Goal: Task Accomplishment & Management: Complete application form

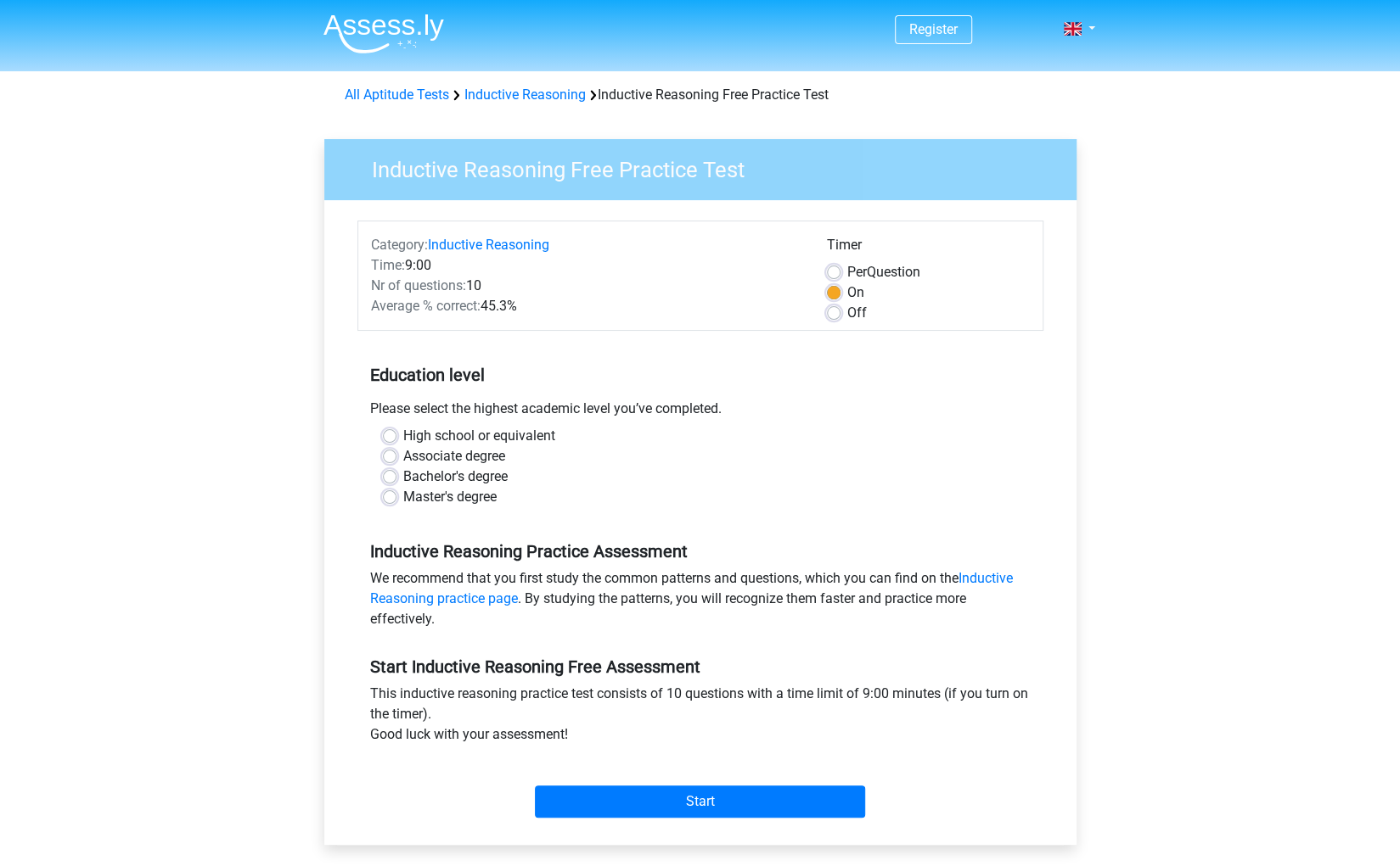
scroll to position [136, 0]
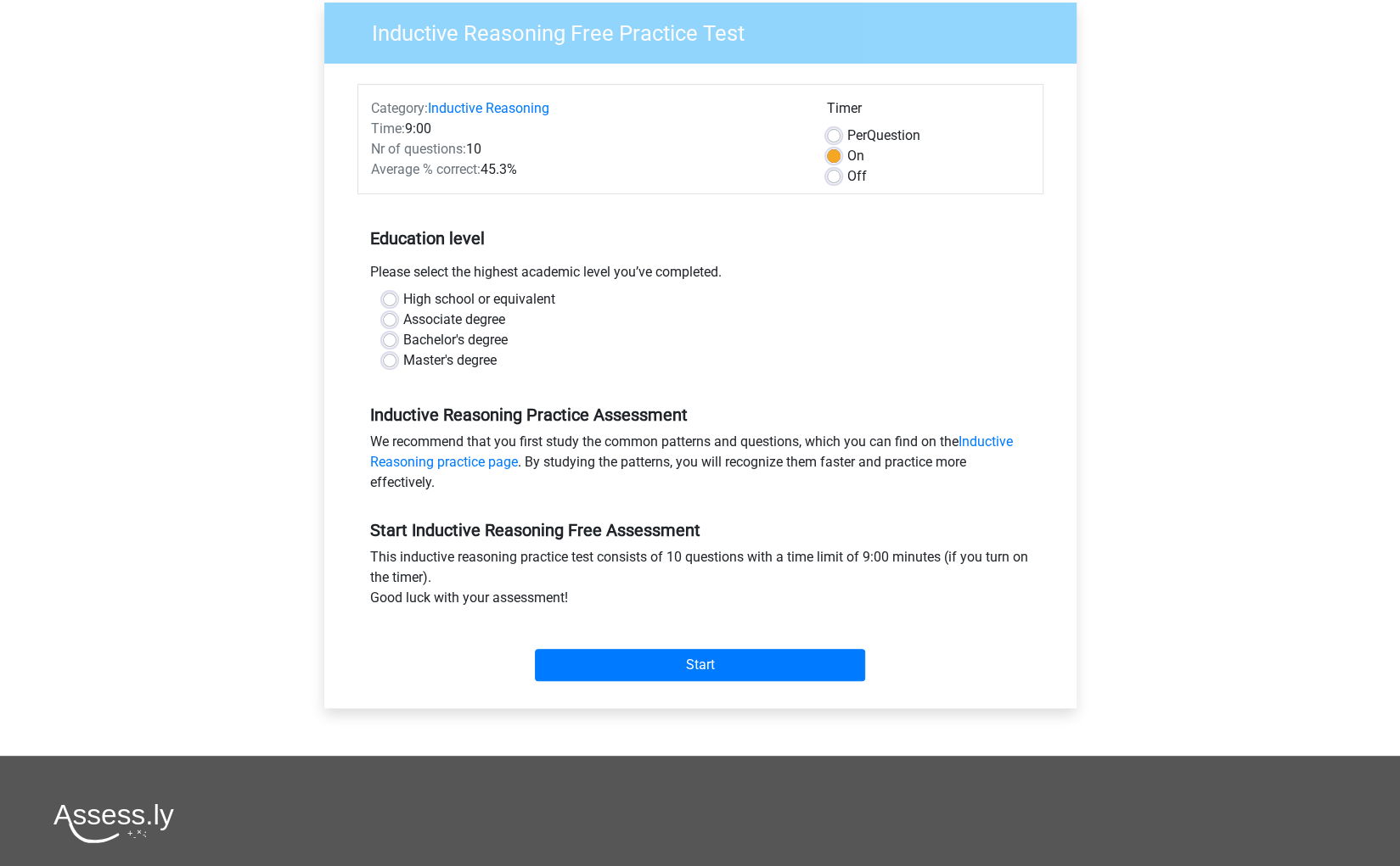
click at [403, 339] on label "Bachelor's degree" at bounding box center [455, 341] width 104 height 21
click at [389, 339] on input "Bachelor's degree" at bounding box center [389, 339] width 13 height 17
radio input "true"
click at [661, 660] on input "Start" at bounding box center [700, 665] width 330 height 32
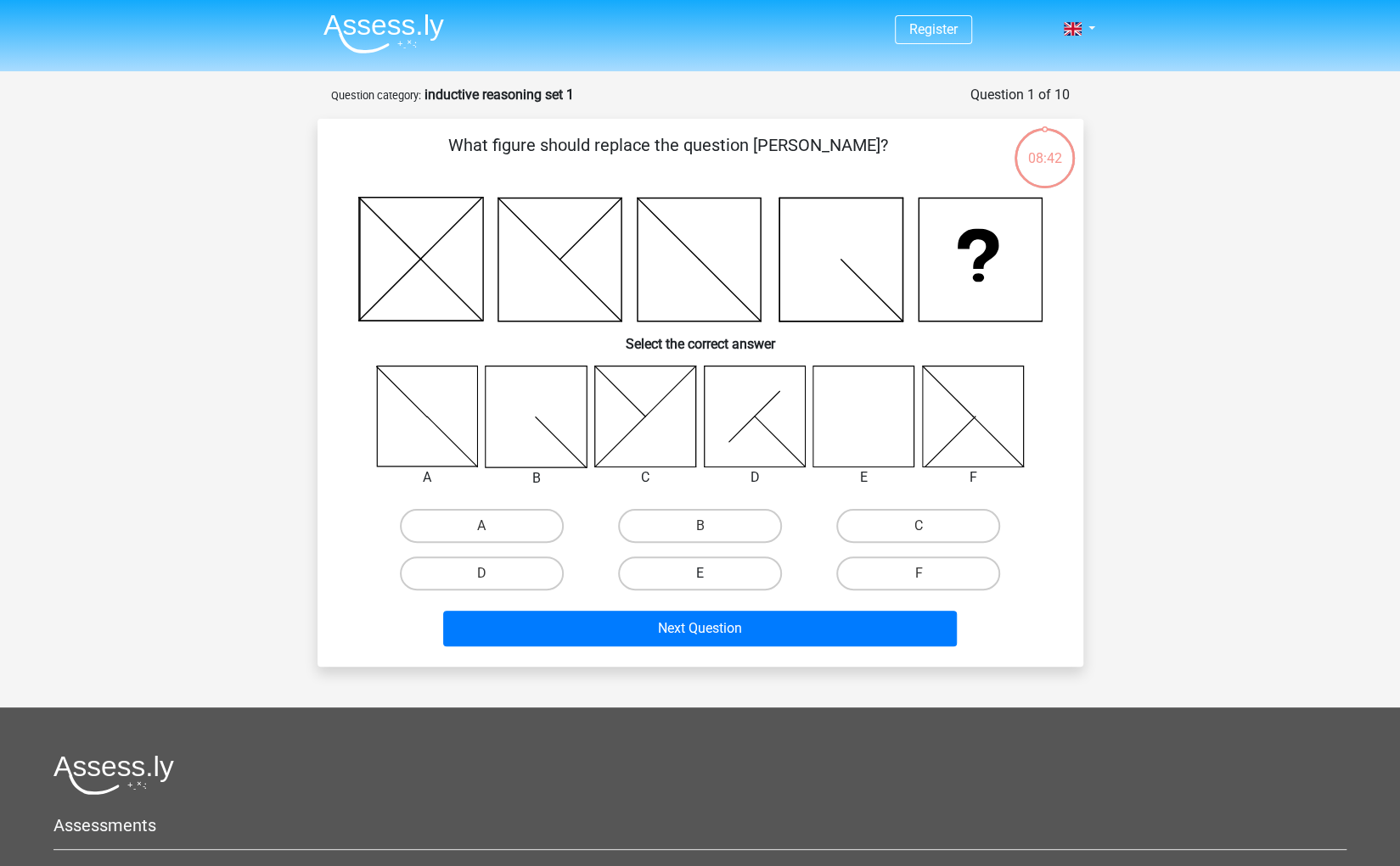
click at [680, 584] on label "E" at bounding box center [700, 574] width 164 height 34
click at [700, 584] on input "E" at bounding box center [705, 579] width 11 height 11
radio input "true"
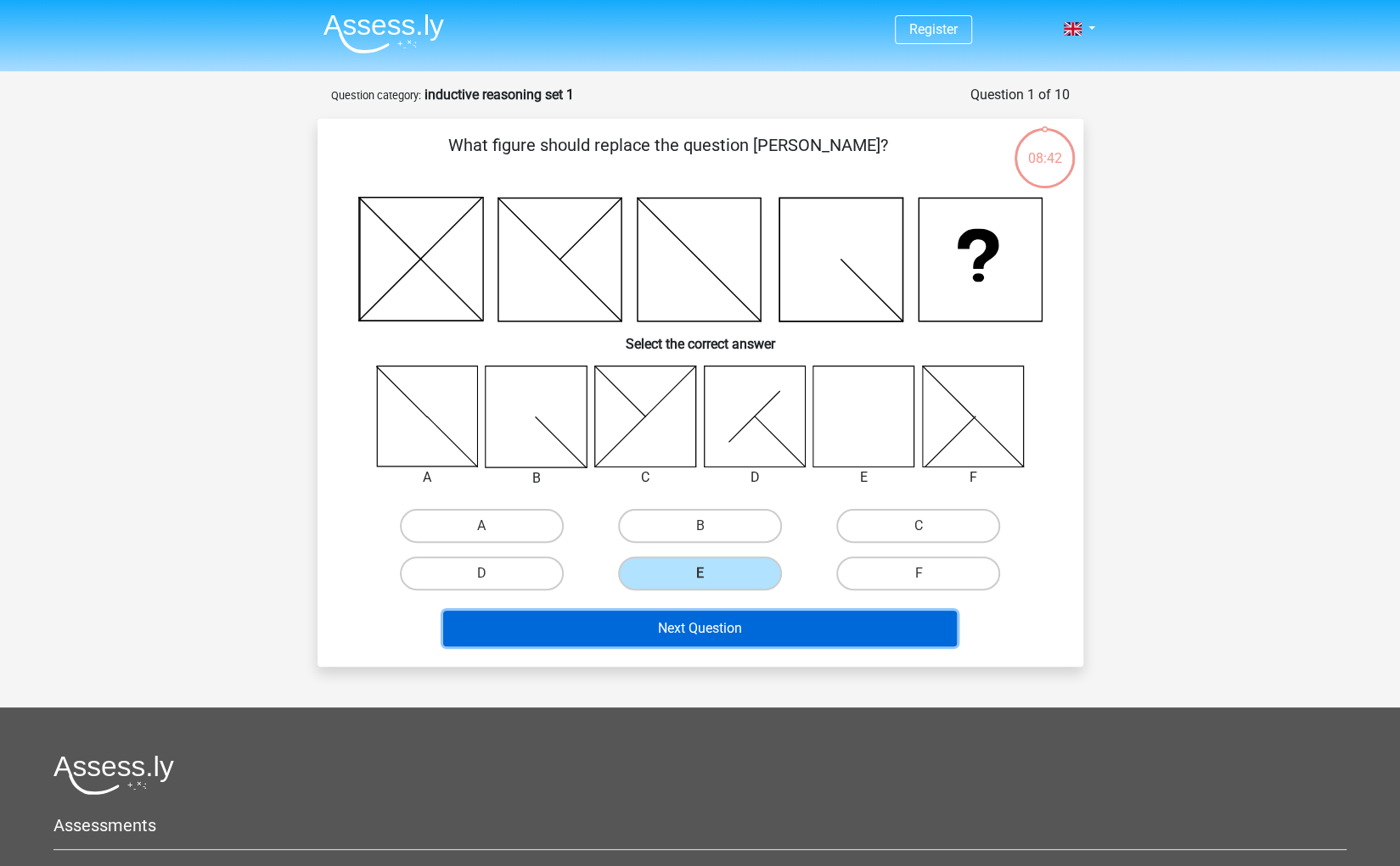
click at [747, 624] on button "Next Question" at bounding box center [700, 629] width 513 height 36
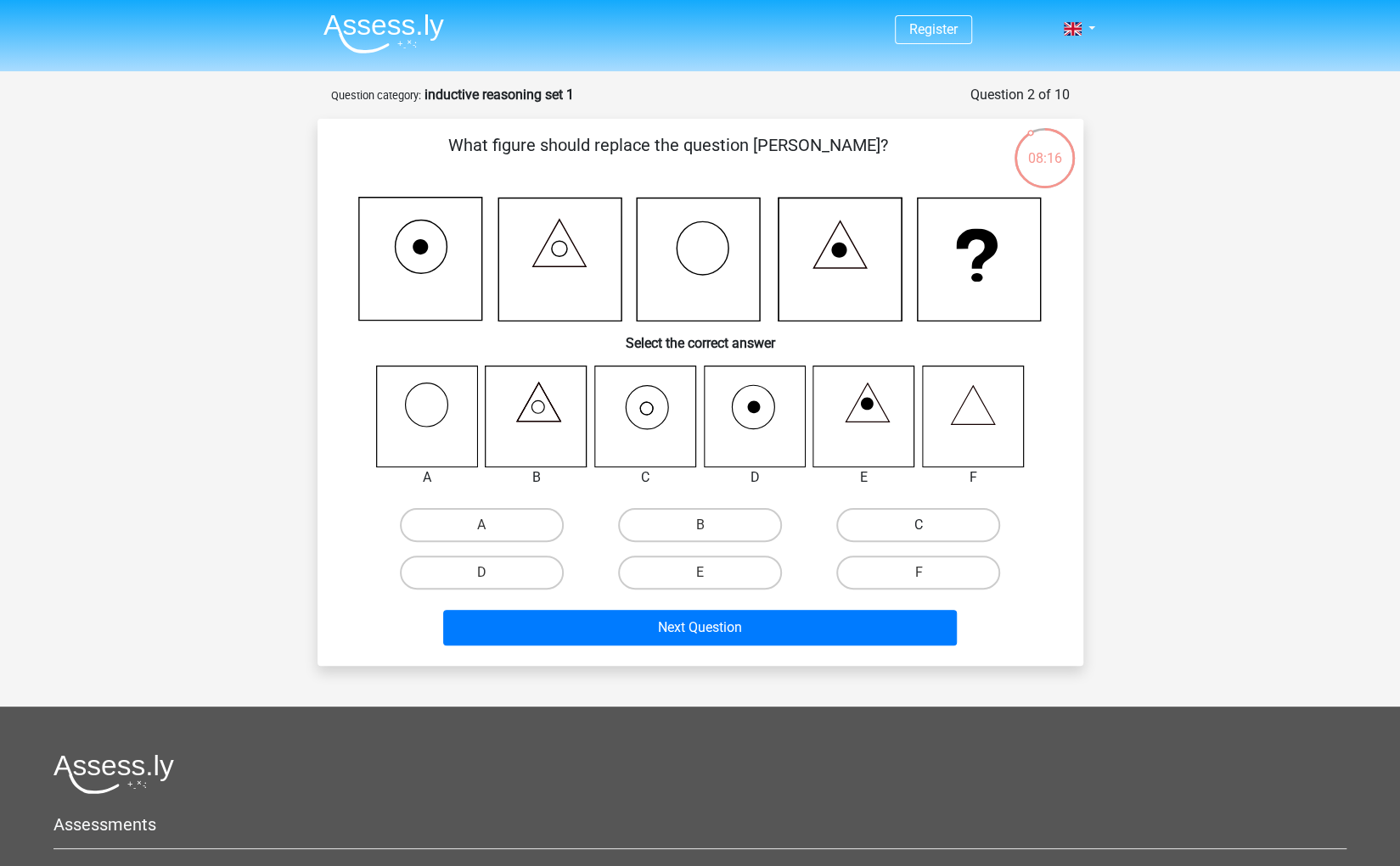
click at [934, 518] on label "C" at bounding box center [917, 525] width 164 height 34
click at [930, 525] on input "C" at bounding box center [924, 531] width 11 height 11
radio input "true"
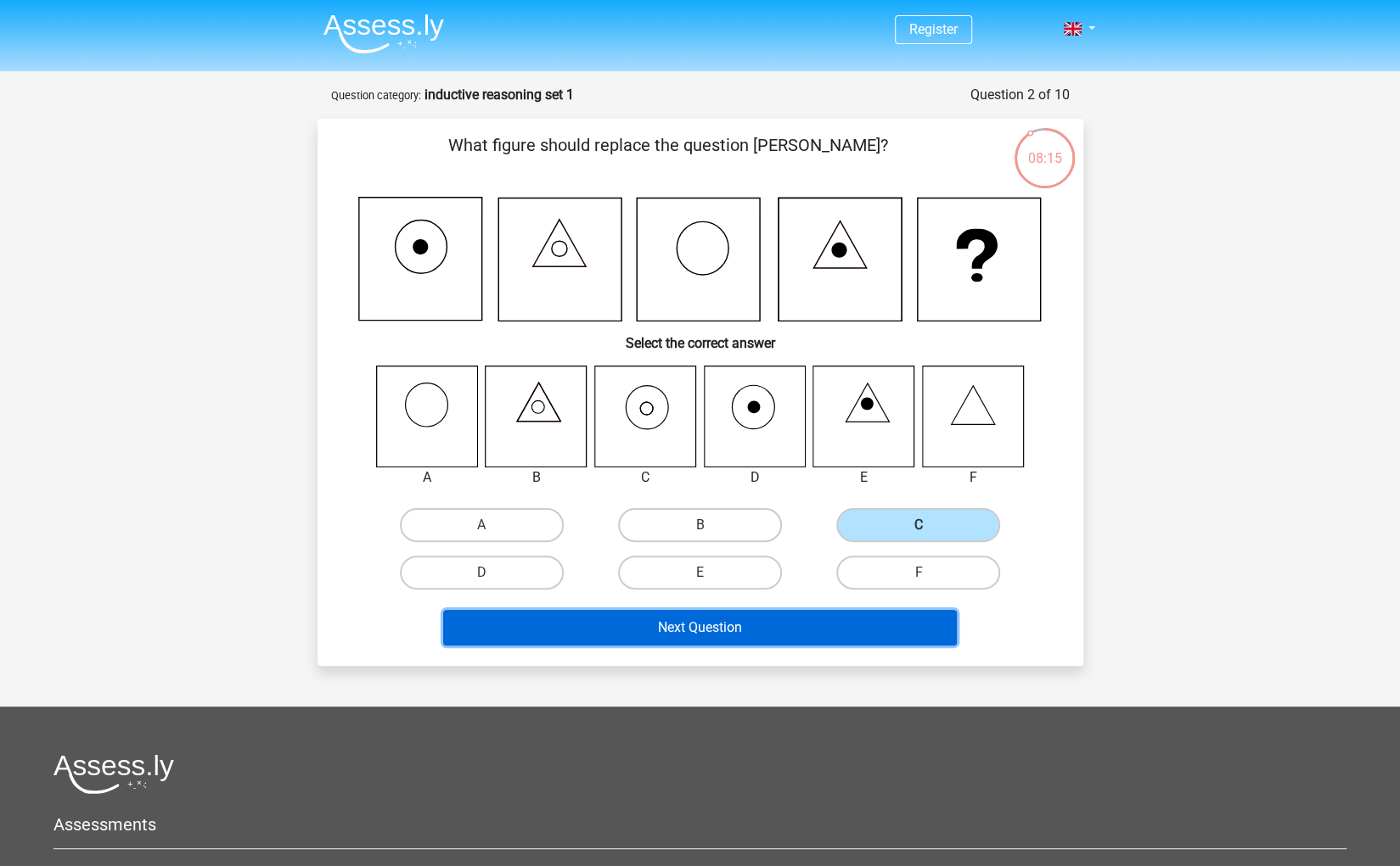
click at [759, 632] on button "Next Question" at bounding box center [700, 628] width 513 height 36
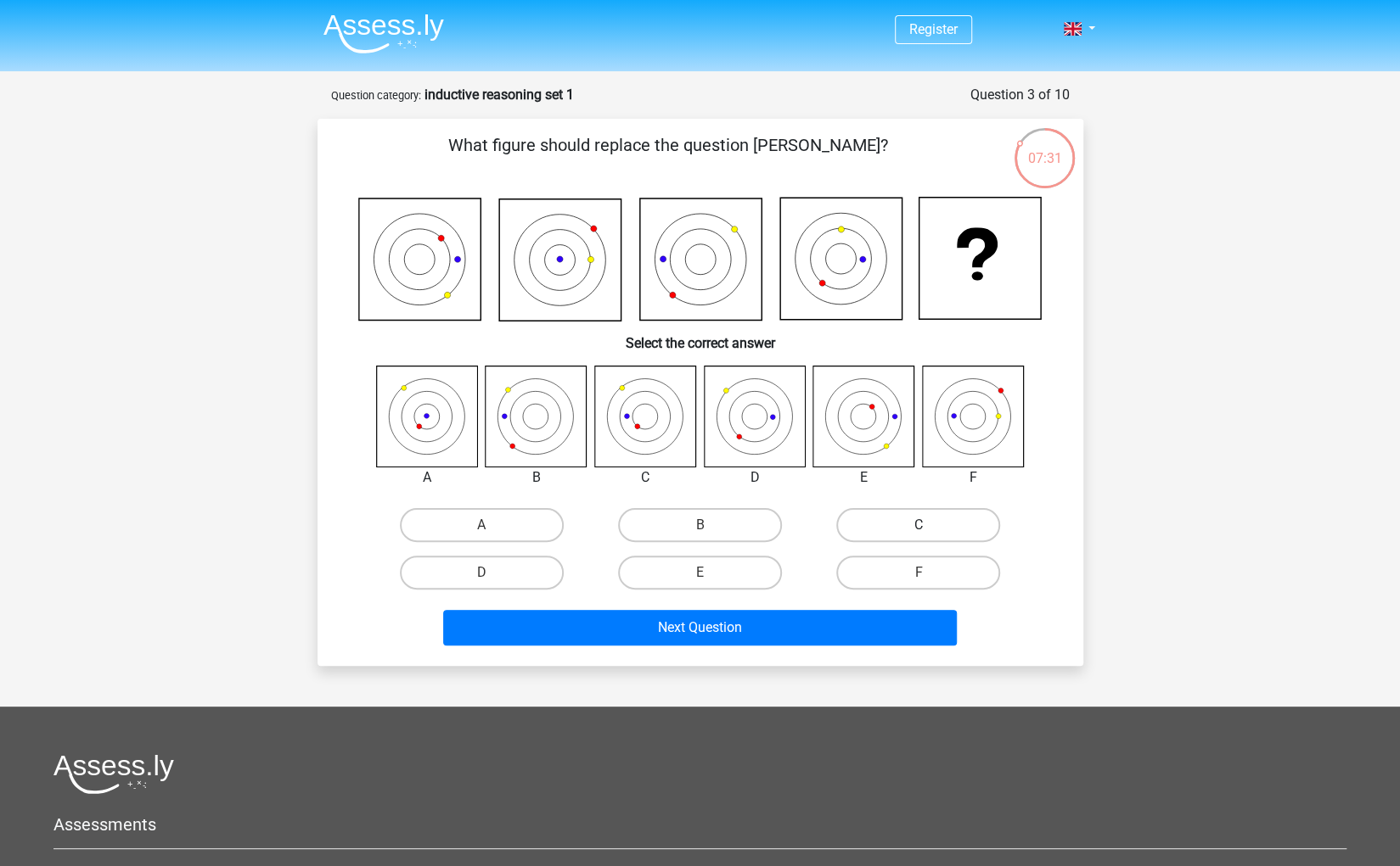
click at [955, 527] on label "C" at bounding box center [917, 525] width 164 height 34
click at [930, 527] on input "C" at bounding box center [924, 531] width 11 height 11
radio input "true"
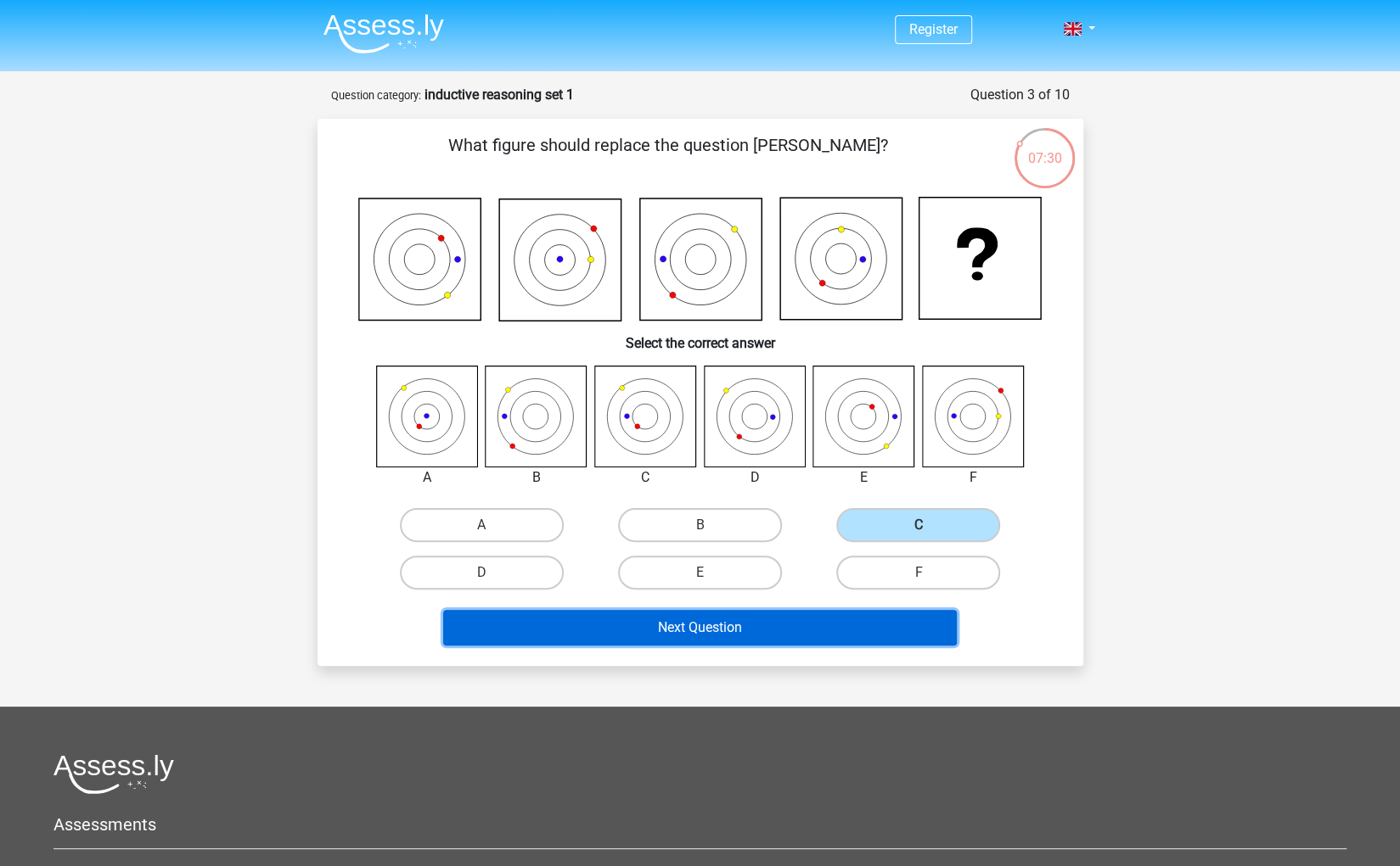
click at [732, 631] on button "Next Question" at bounding box center [700, 628] width 513 height 36
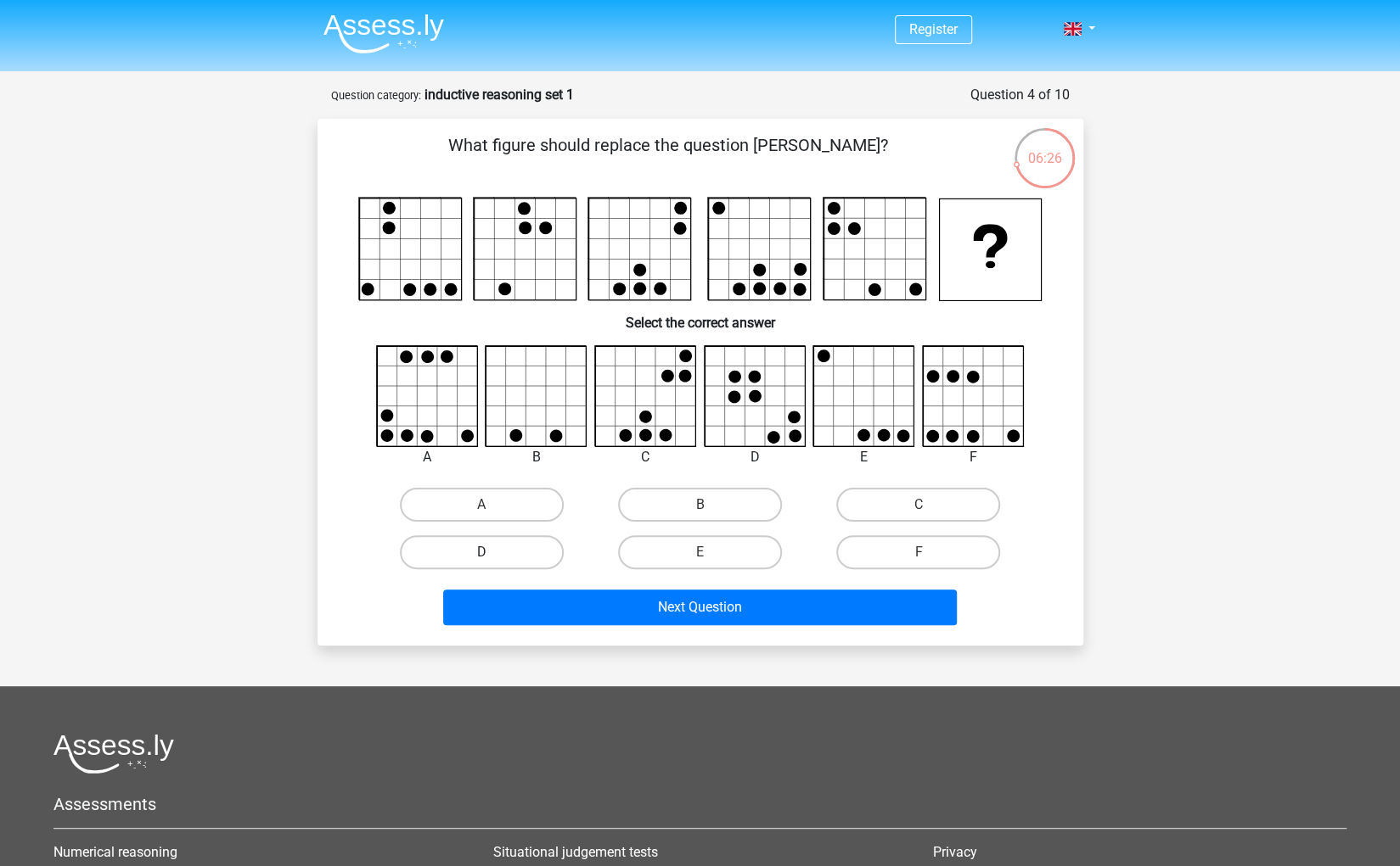
click at [527, 547] on label "D" at bounding box center [481, 553] width 164 height 34
click at [492, 553] on input "D" at bounding box center [487, 558] width 11 height 11
radio input "true"
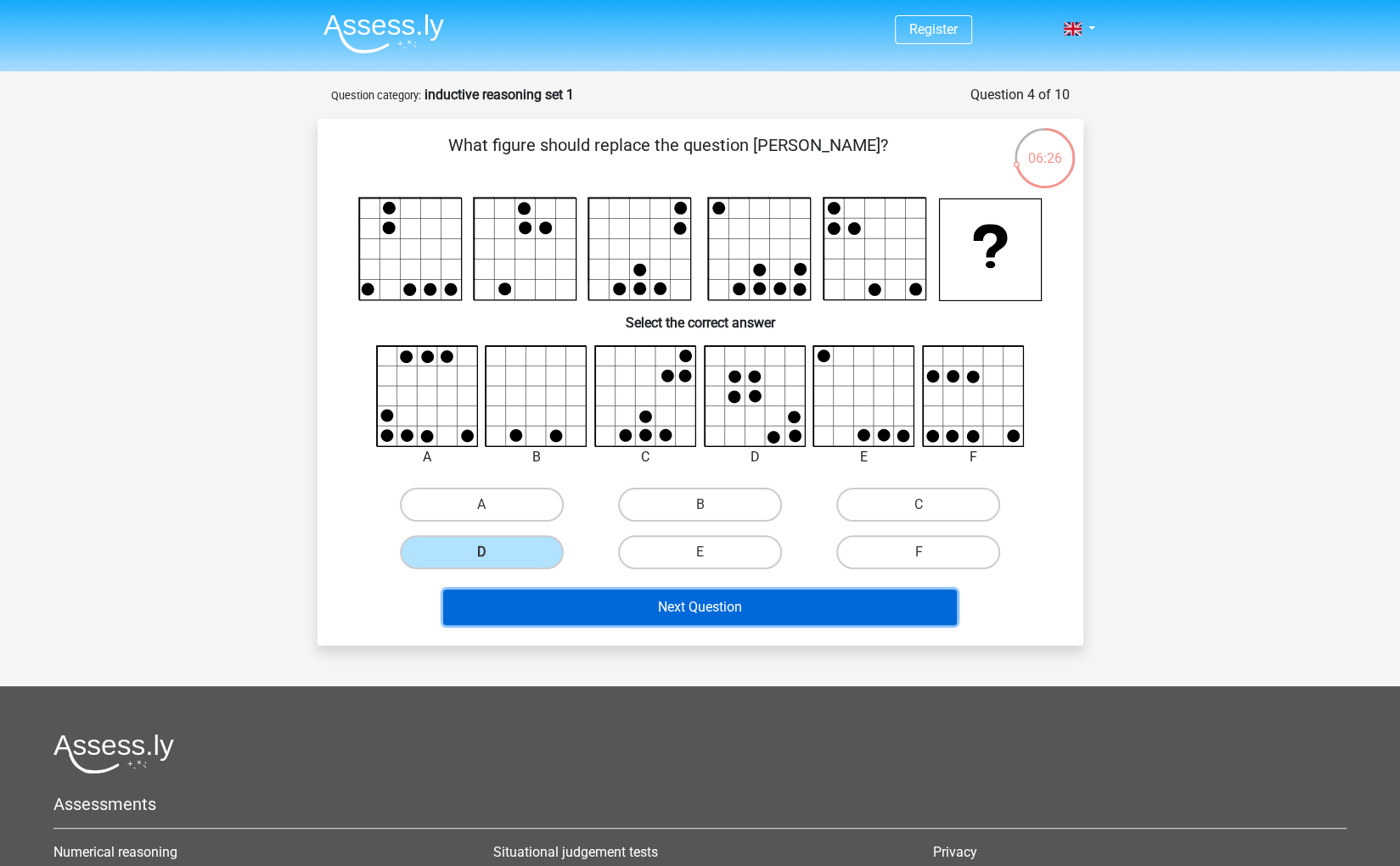
click at [637, 593] on button "Next Question" at bounding box center [700, 608] width 513 height 36
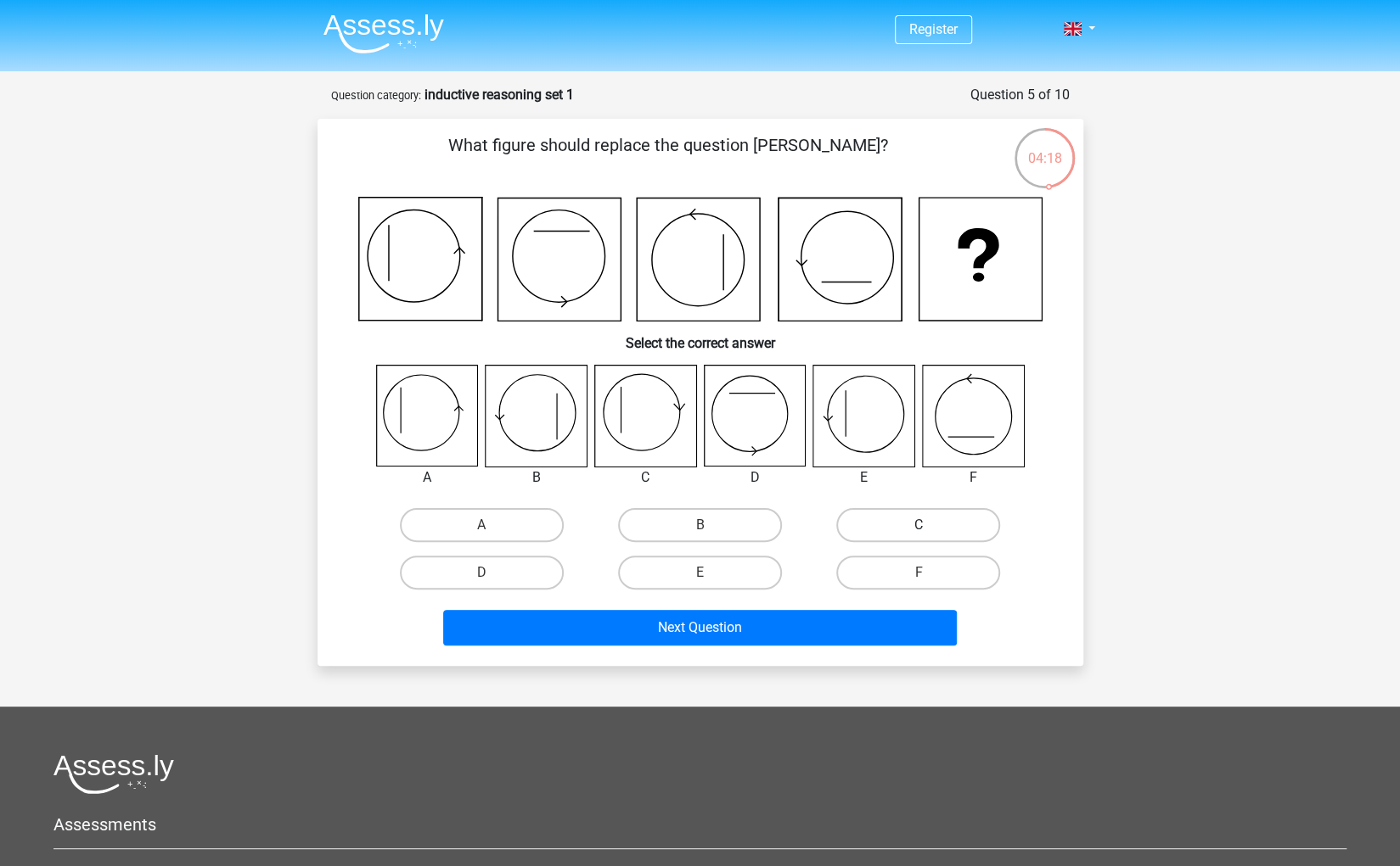
click at [968, 517] on label "C" at bounding box center [917, 525] width 164 height 34
click at [930, 525] on input "C" at bounding box center [924, 531] width 11 height 11
radio input "true"
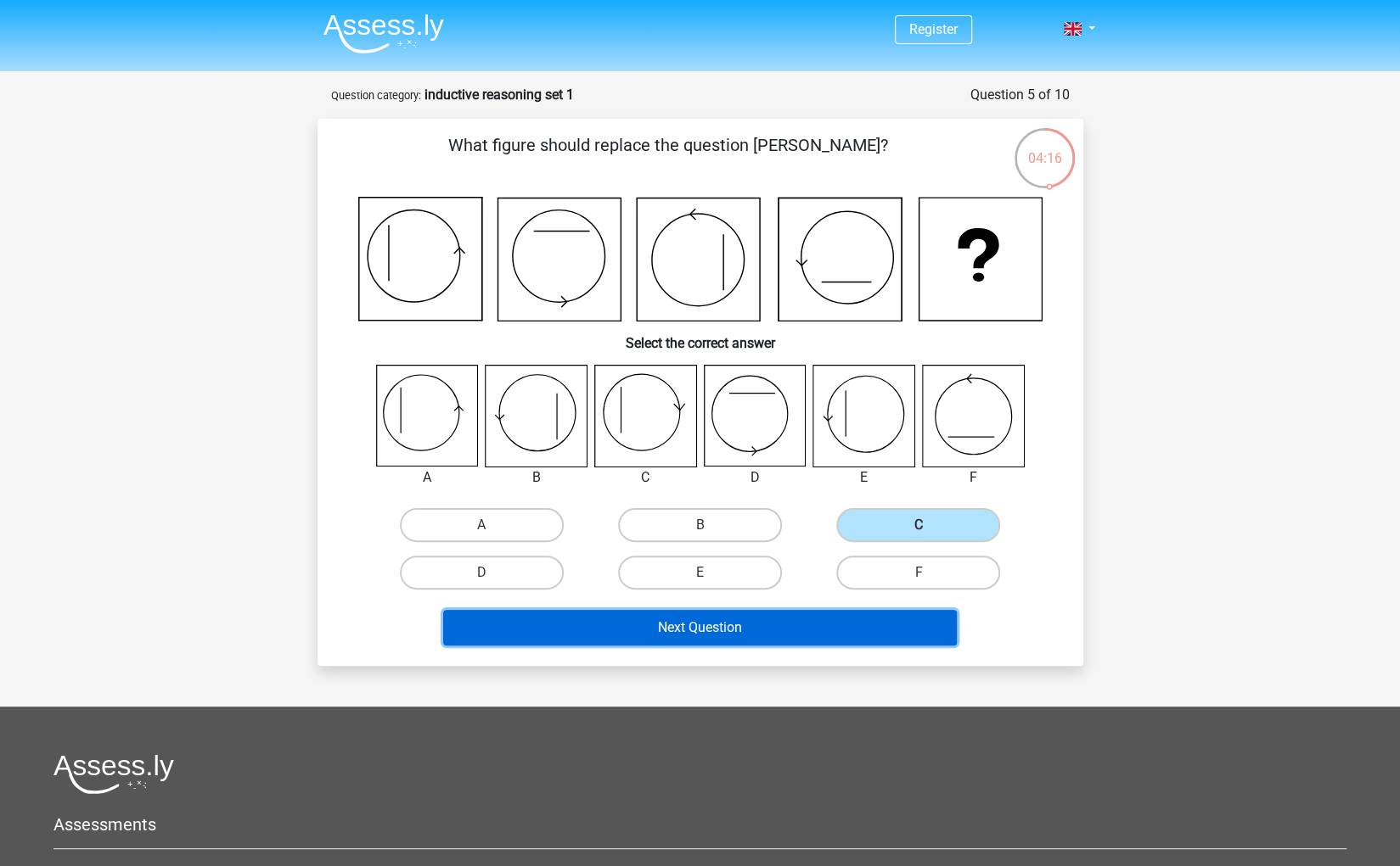
click at [709, 639] on button "Next Question" at bounding box center [700, 628] width 513 height 36
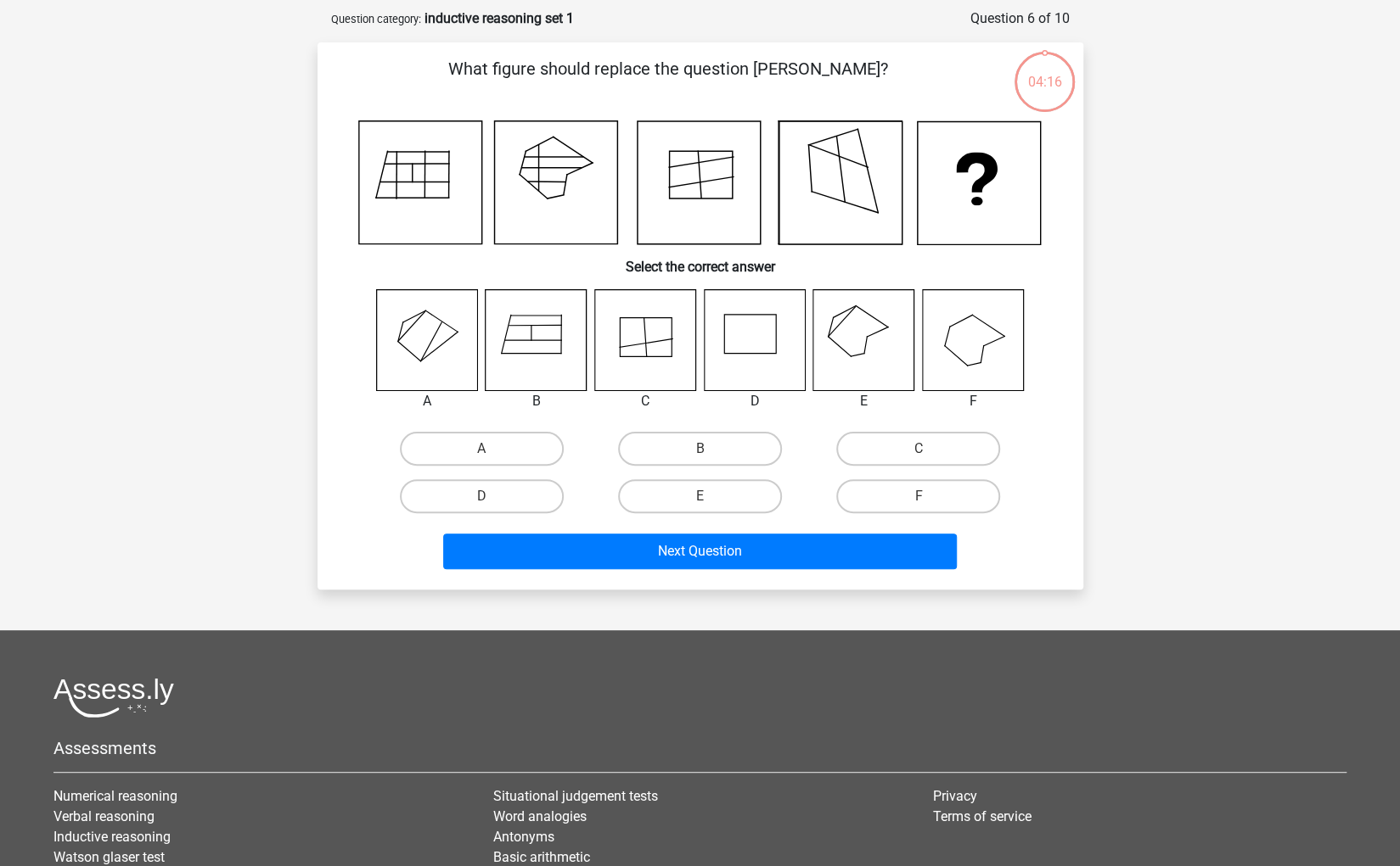
scroll to position [85, 0]
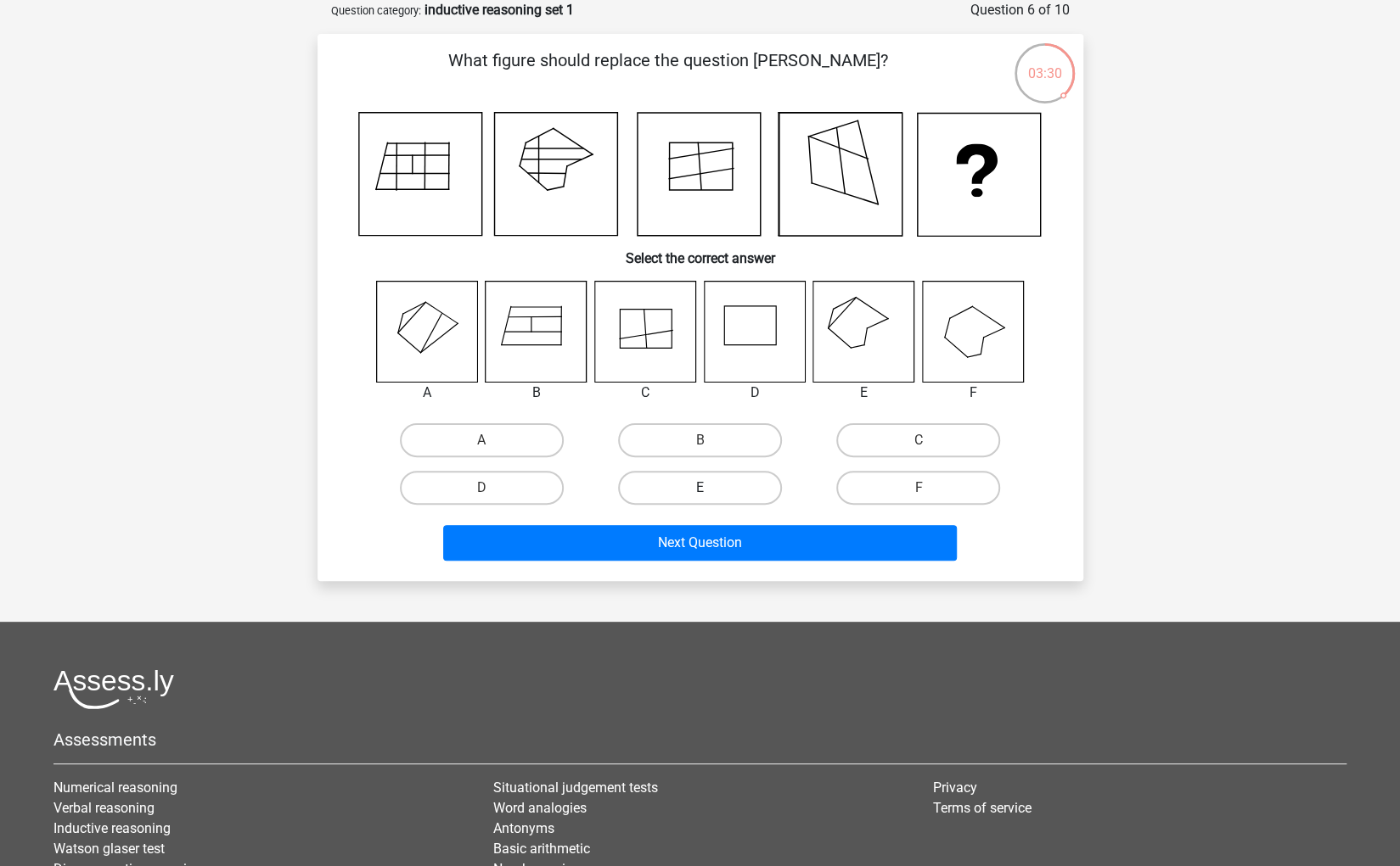
click at [704, 480] on label "E" at bounding box center [700, 488] width 164 height 34
click at [704, 488] on input "E" at bounding box center [705, 494] width 11 height 11
radio input "true"
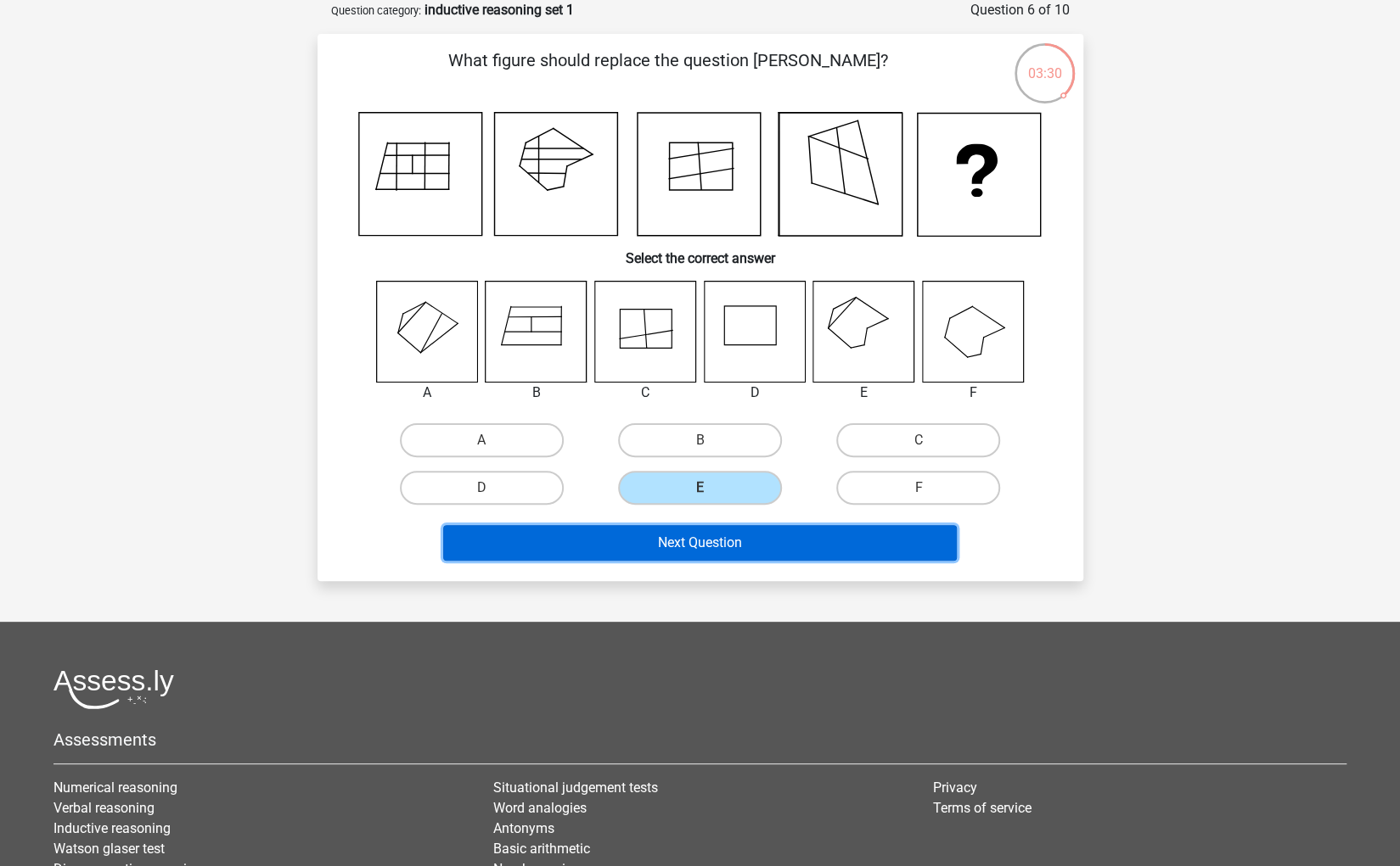
click at [742, 537] on button "Next Question" at bounding box center [700, 543] width 513 height 36
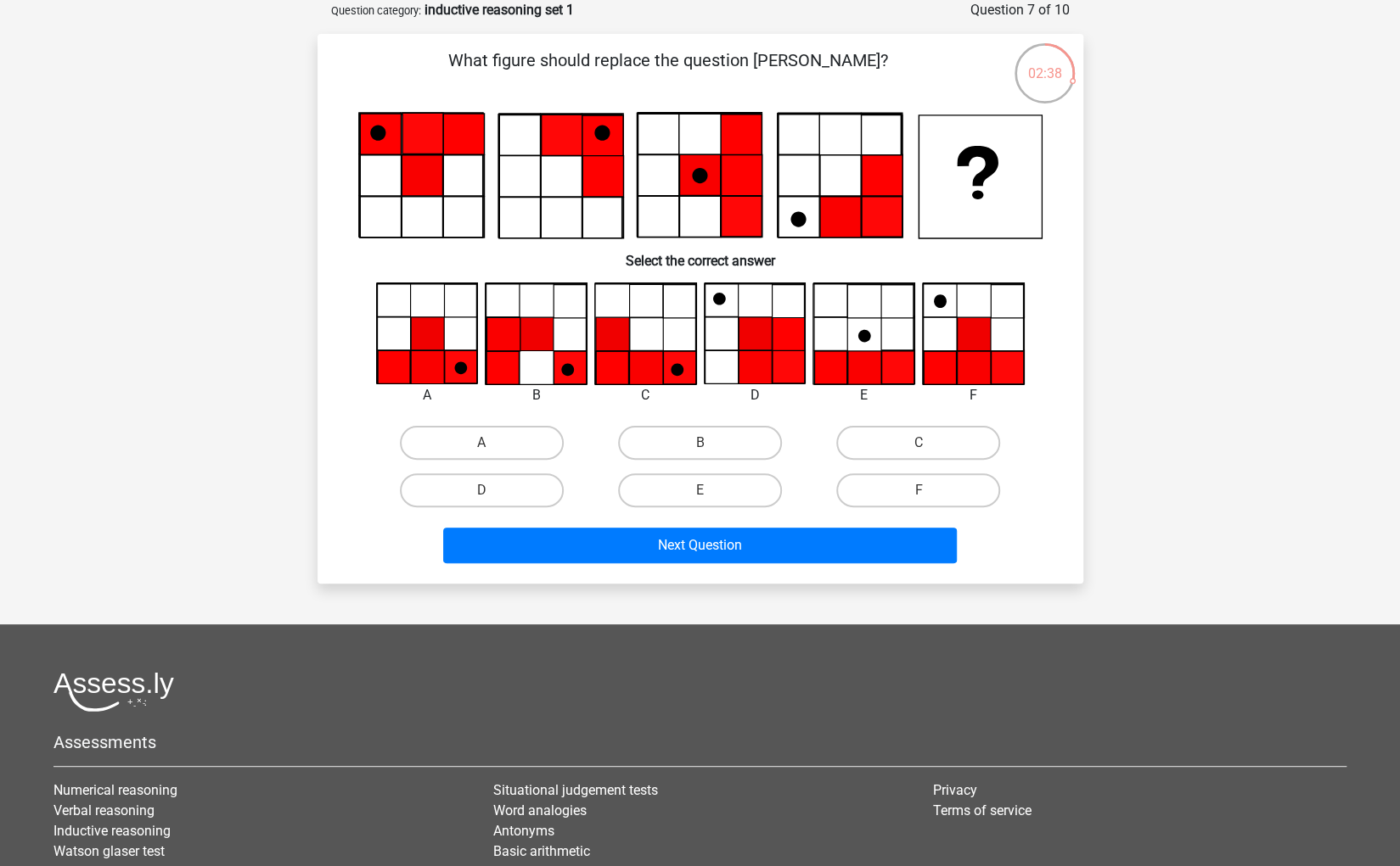
click at [497, 447] on label "A" at bounding box center [481, 443] width 164 height 34
click at [492, 447] on input "A" at bounding box center [487, 449] width 11 height 11
radio input "true"
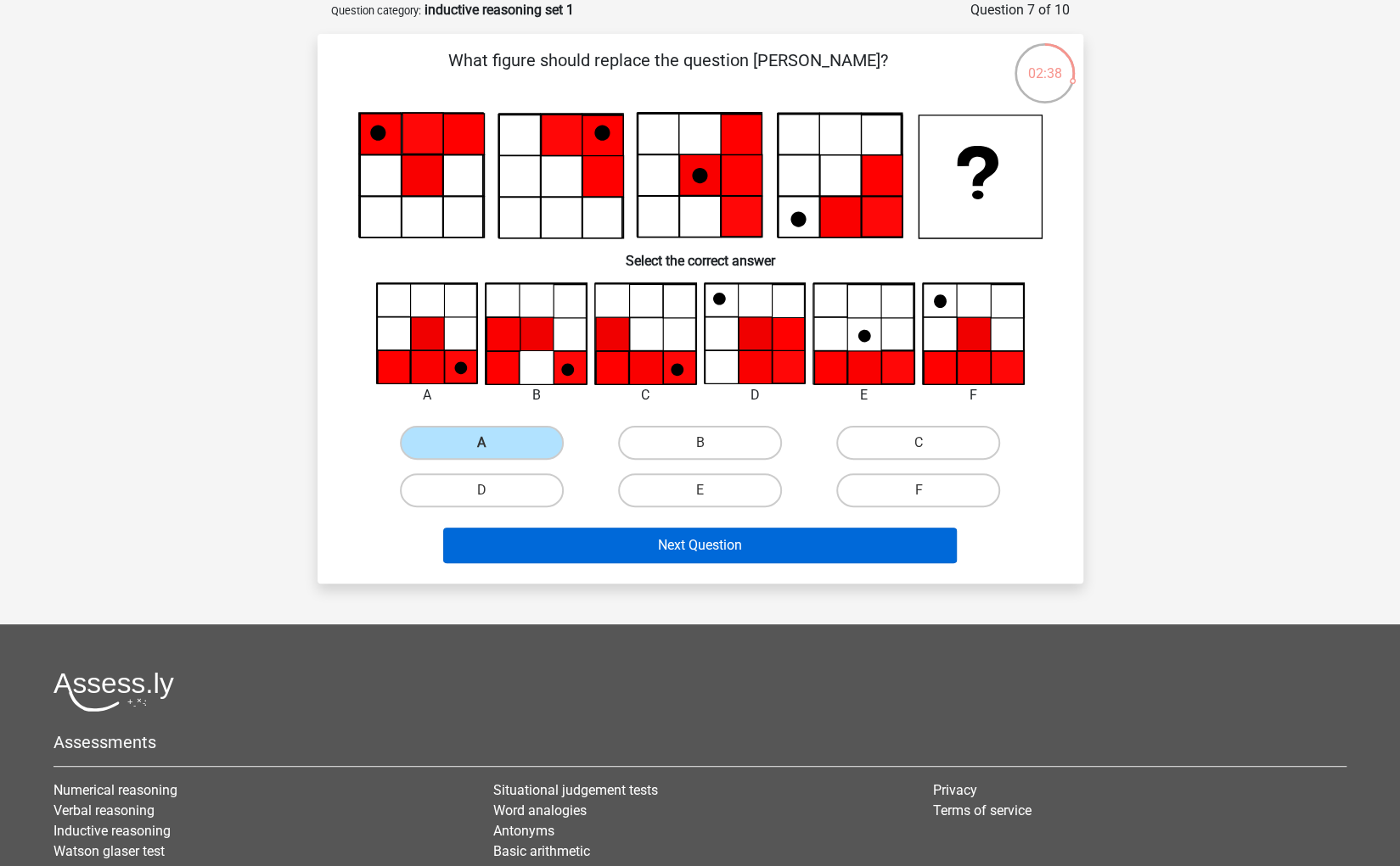
click at [643, 557] on button "Next Question" at bounding box center [700, 546] width 513 height 36
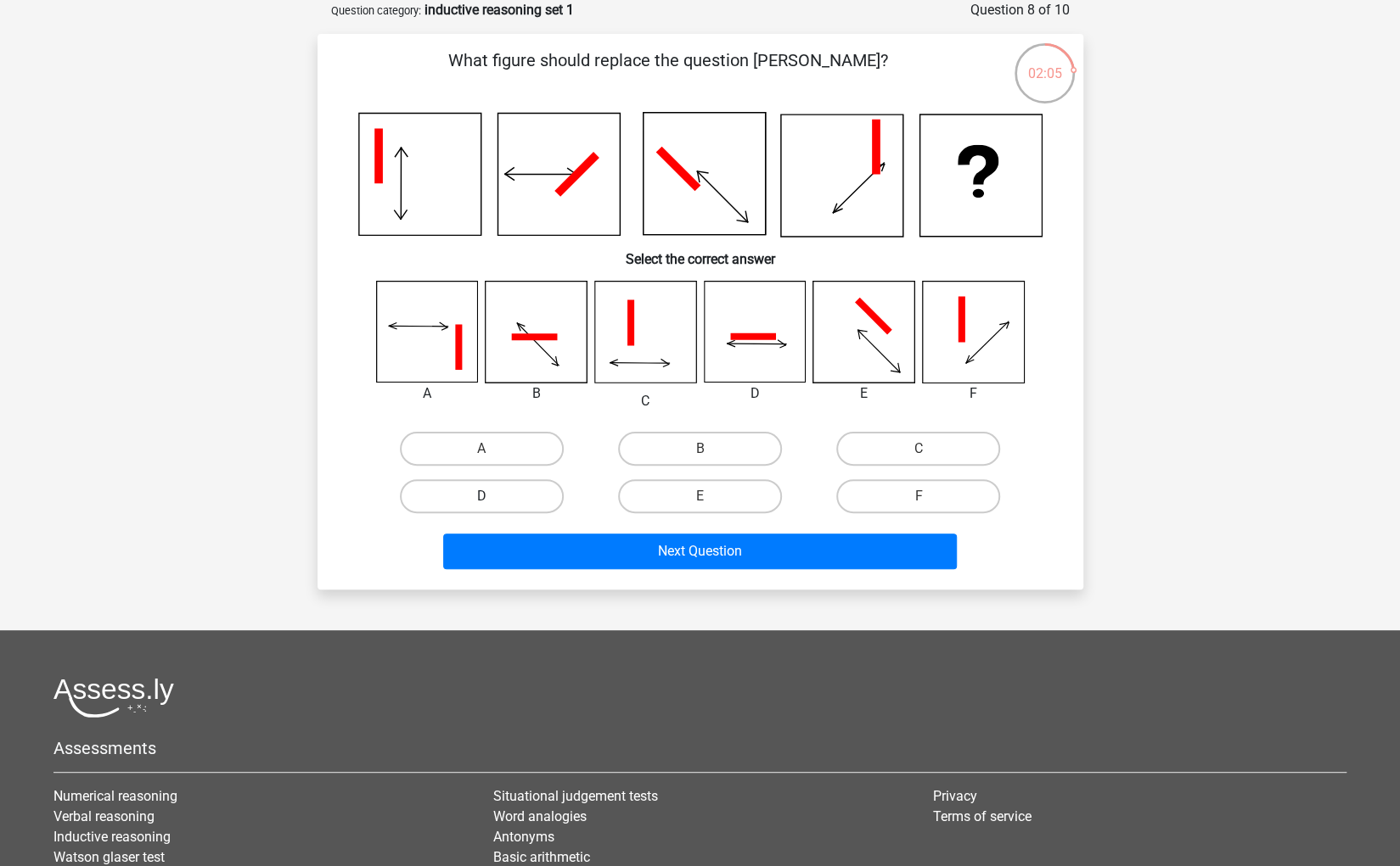
click at [520, 482] on label "D" at bounding box center [481, 497] width 164 height 34
click at [492, 497] on input "D" at bounding box center [487, 503] width 11 height 11
radio input "true"
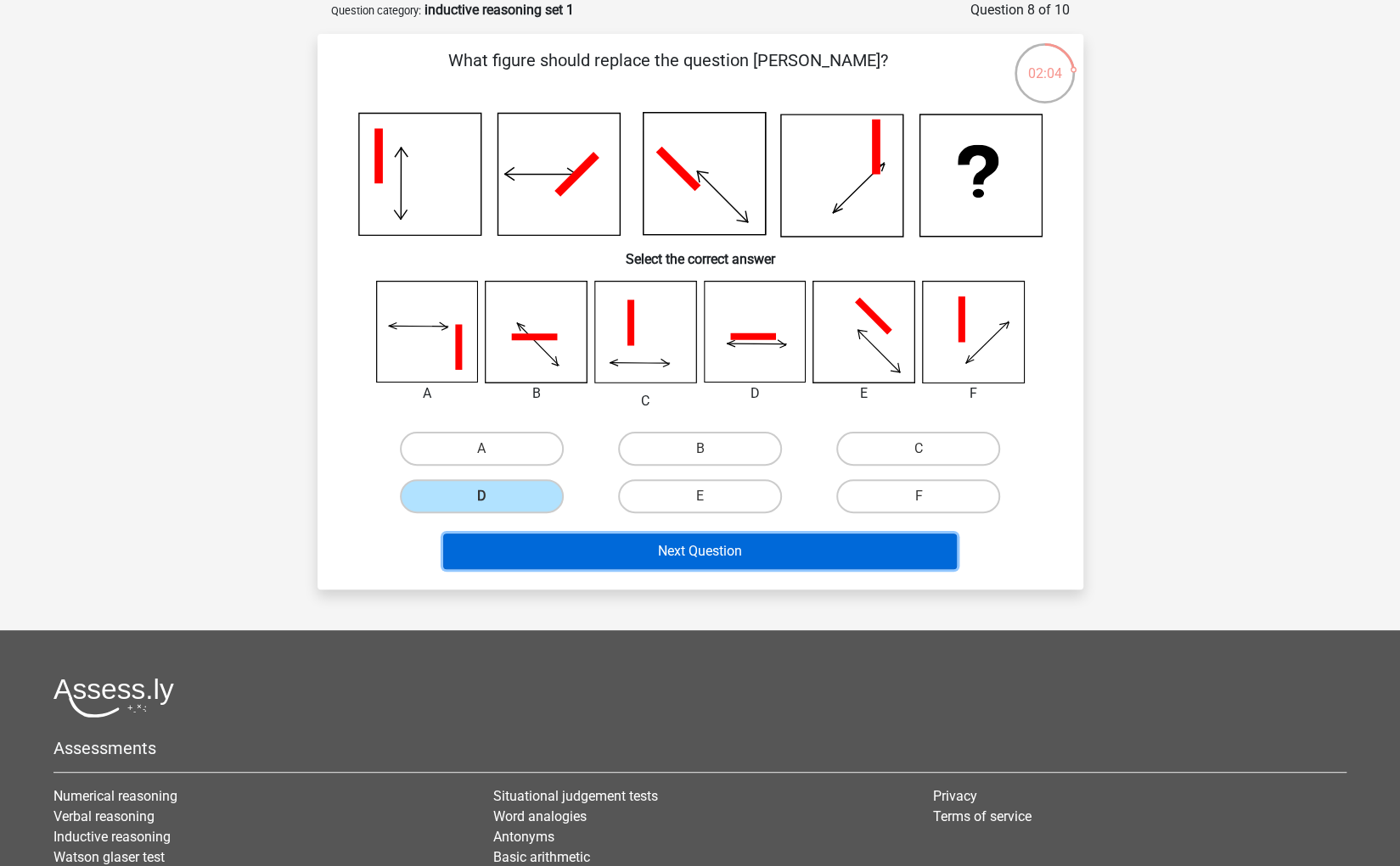
click at [777, 563] on button "Next Question" at bounding box center [700, 552] width 513 height 36
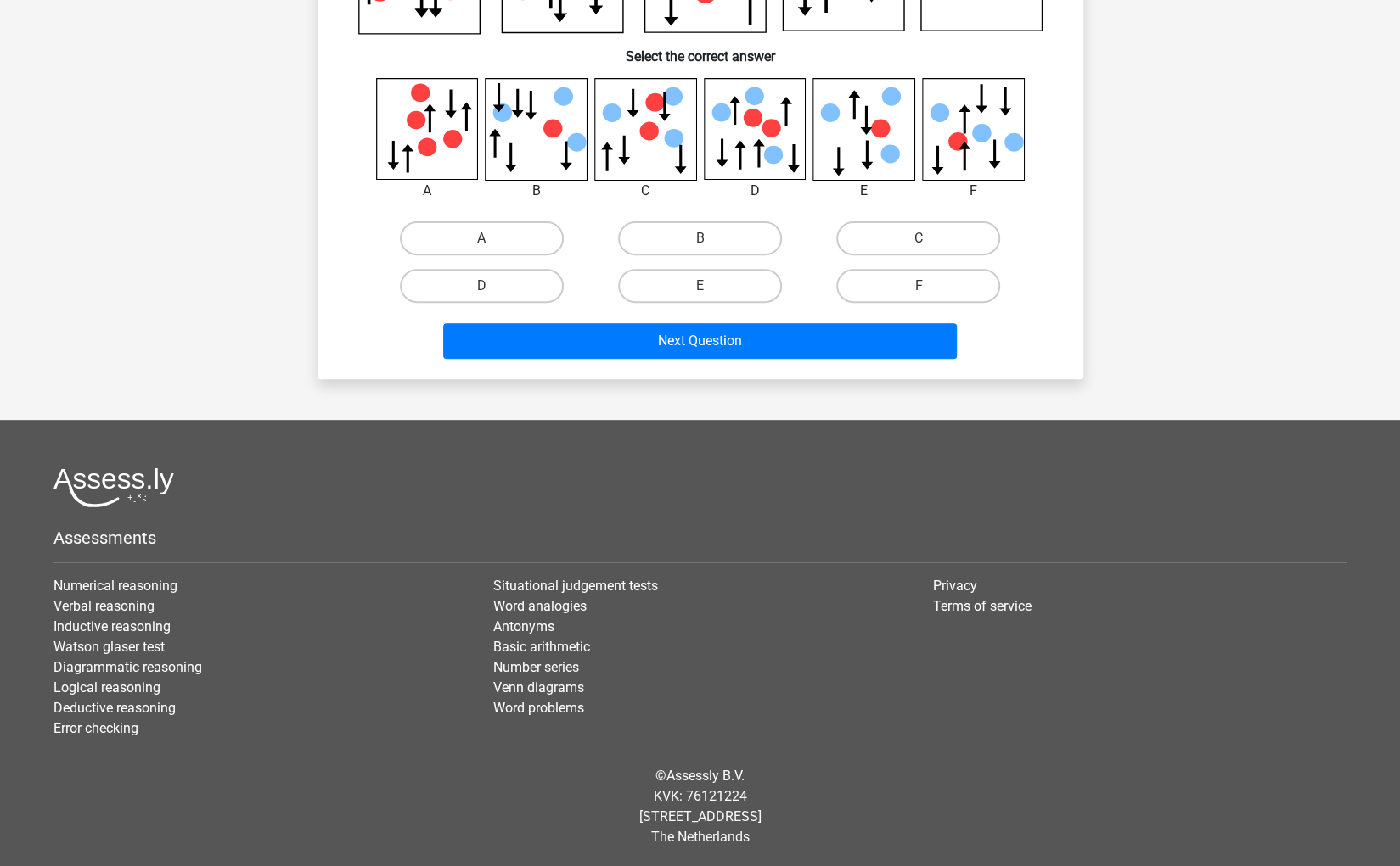
scroll to position [0, 0]
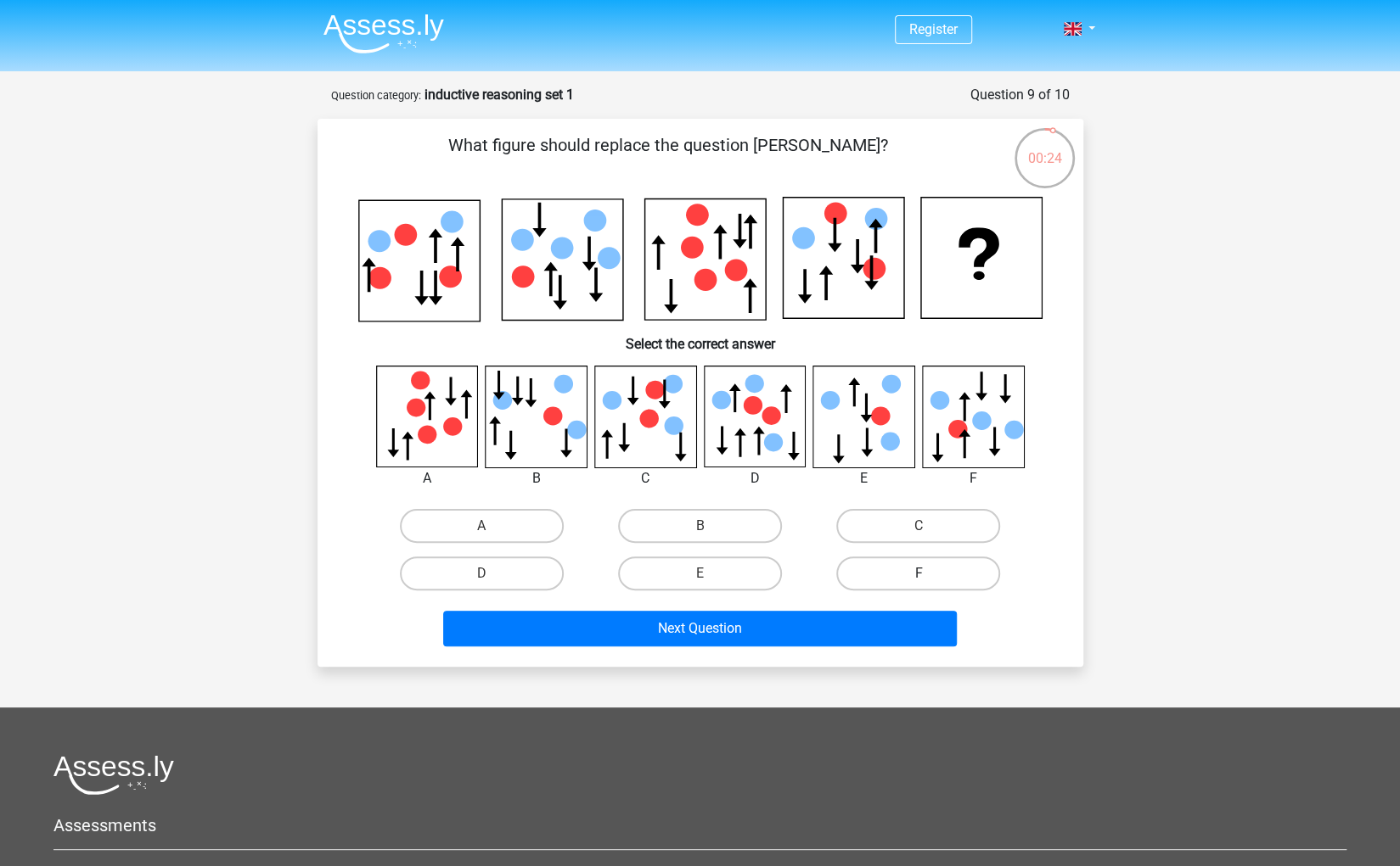
click at [931, 562] on label "F" at bounding box center [917, 574] width 164 height 34
click at [930, 574] on input "F" at bounding box center [924, 579] width 11 height 11
radio input "true"
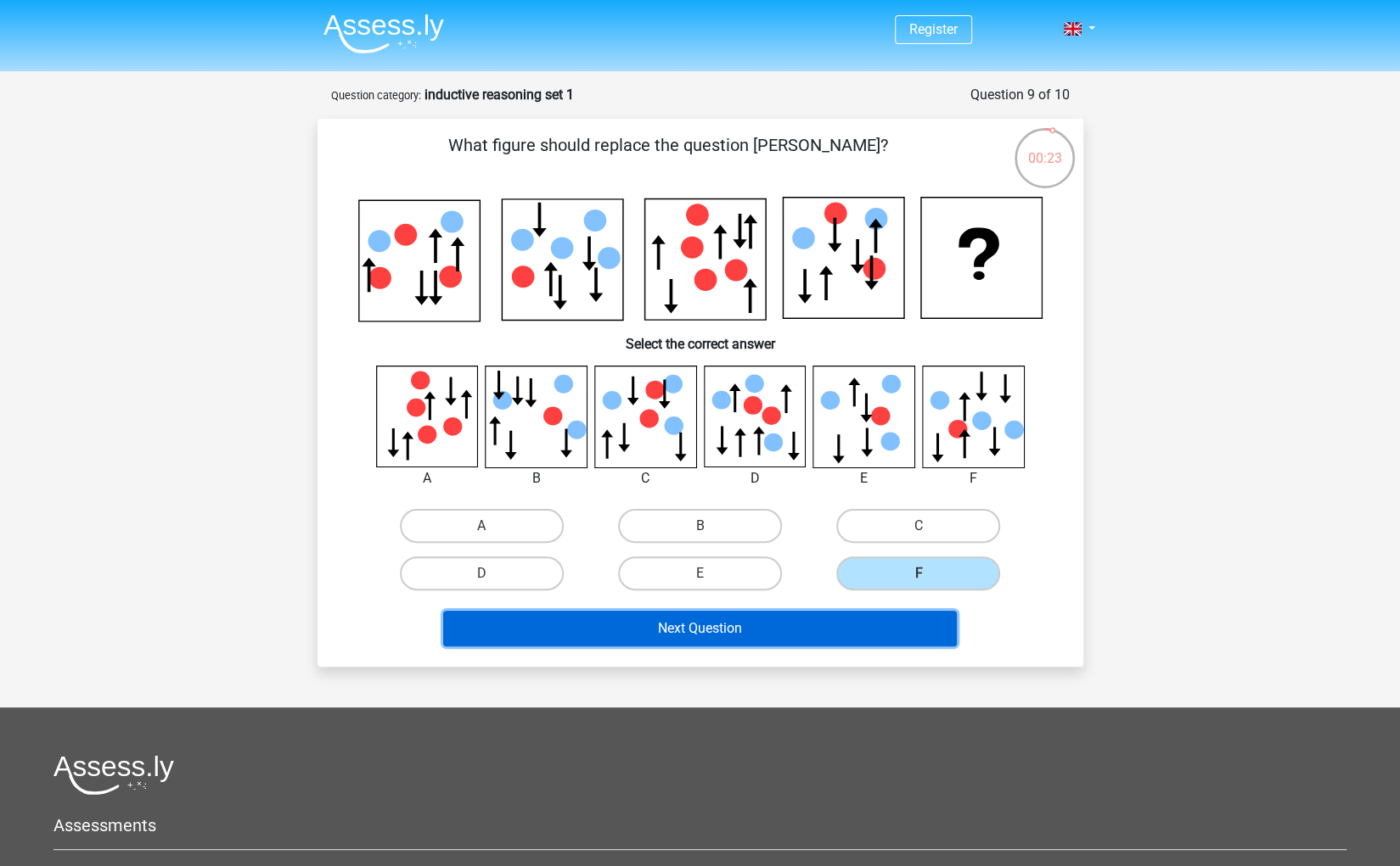
click at [791, 620] on button "Next Question" at bounding box center [700, 629] width 513 height 36
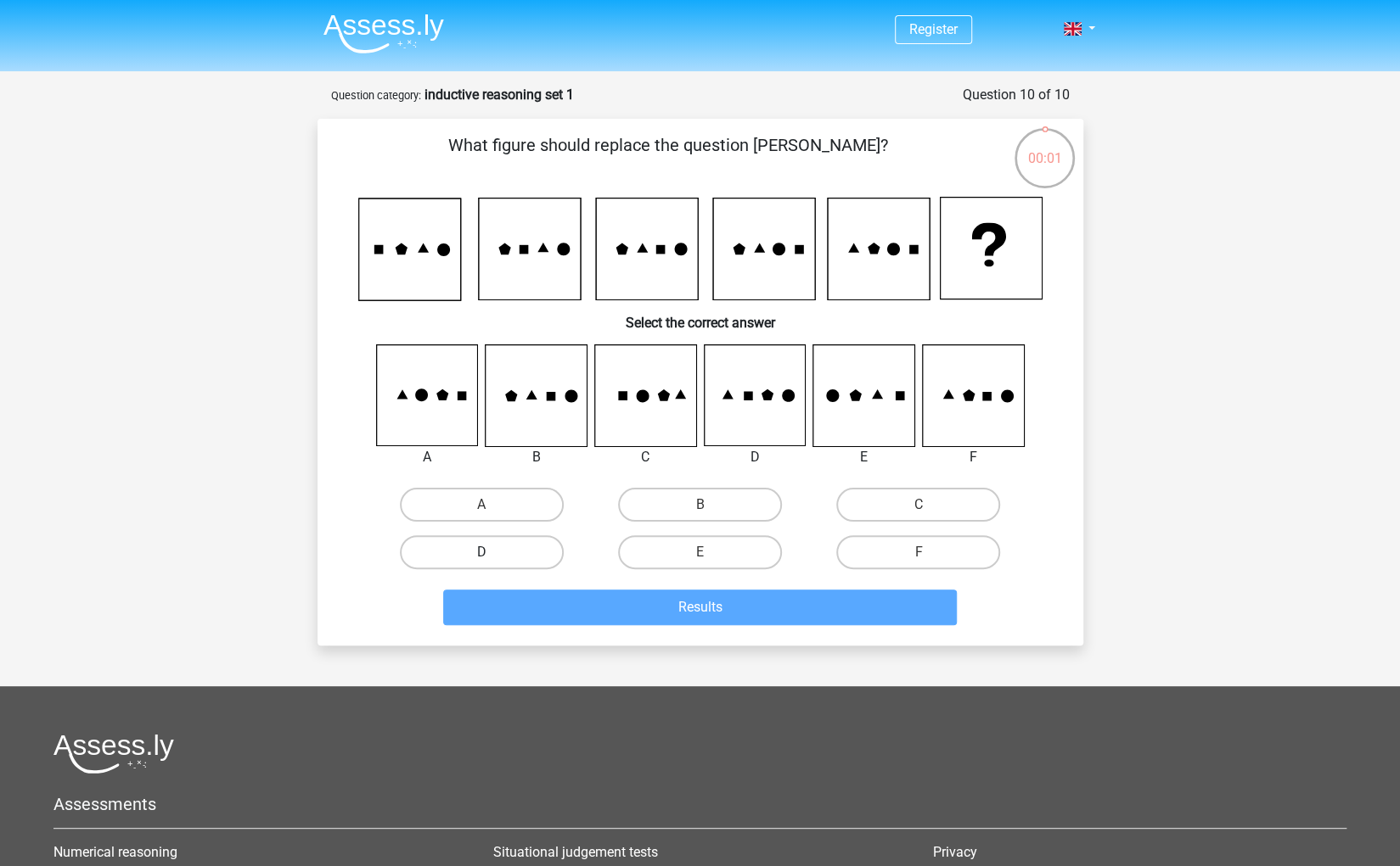
click at [480, 548] on label "D" at bounding box center [481, 553] width 164 height 34
click at [481, 553] on input "D" at bounding box center [487, 558] width 11 height 11
radio input "true"
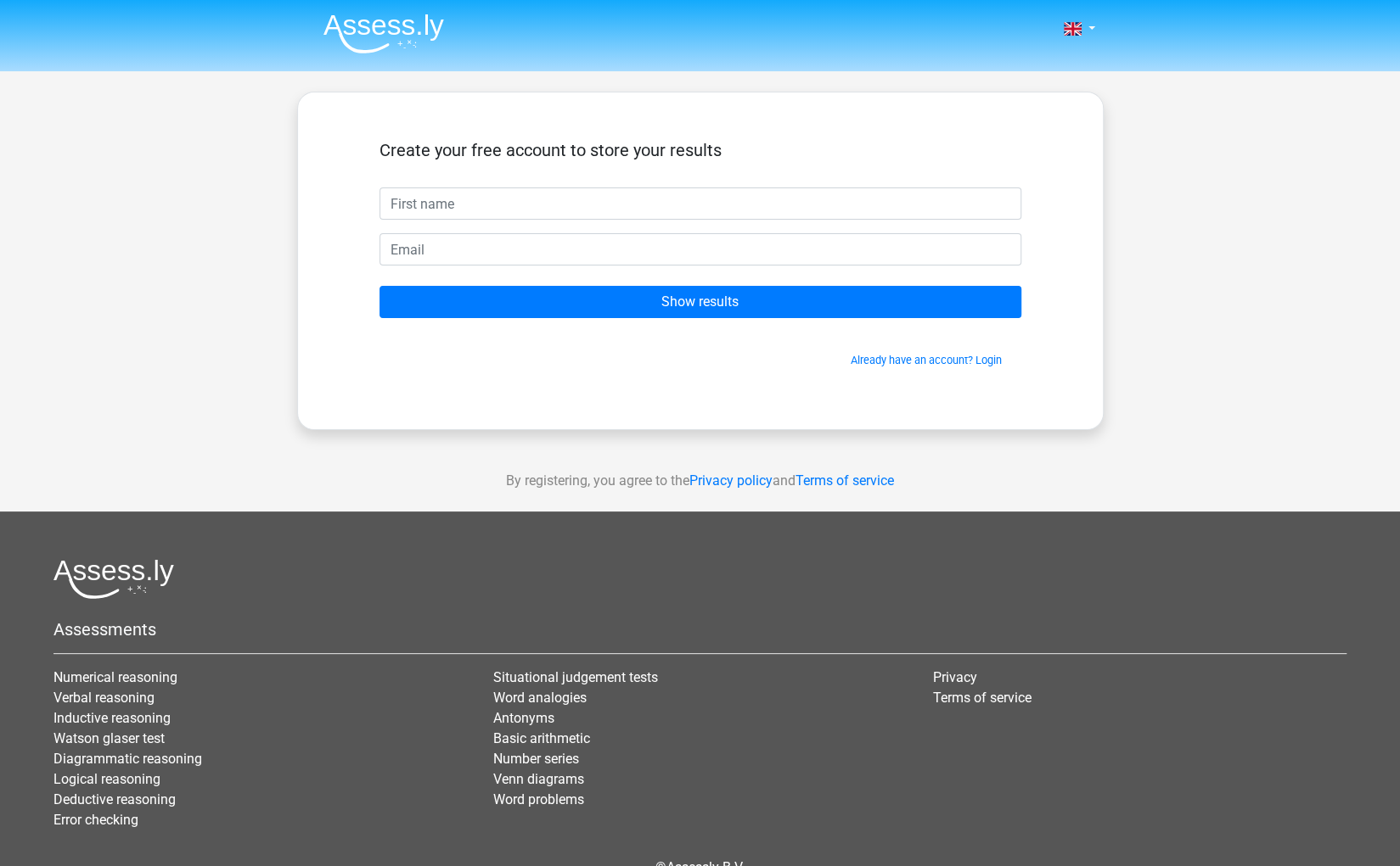
click at [540, 278] on form "Create your free account to store your results Show results Already have an acc…" at bounding box center [700, 254] width 642 height 228
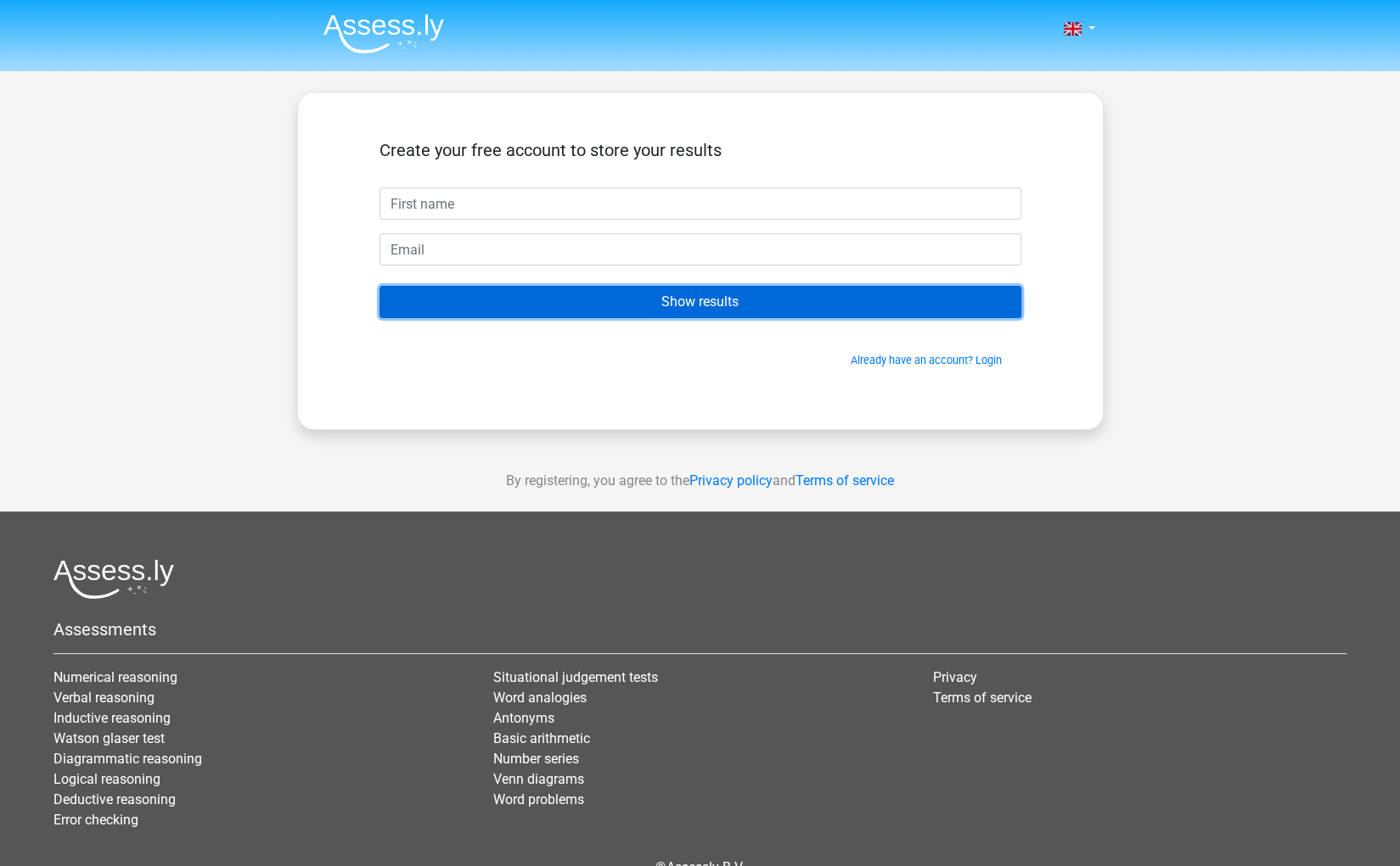
click at [580, 292] on input "Show results" at bounding box center [700, 302] width 642 height 32
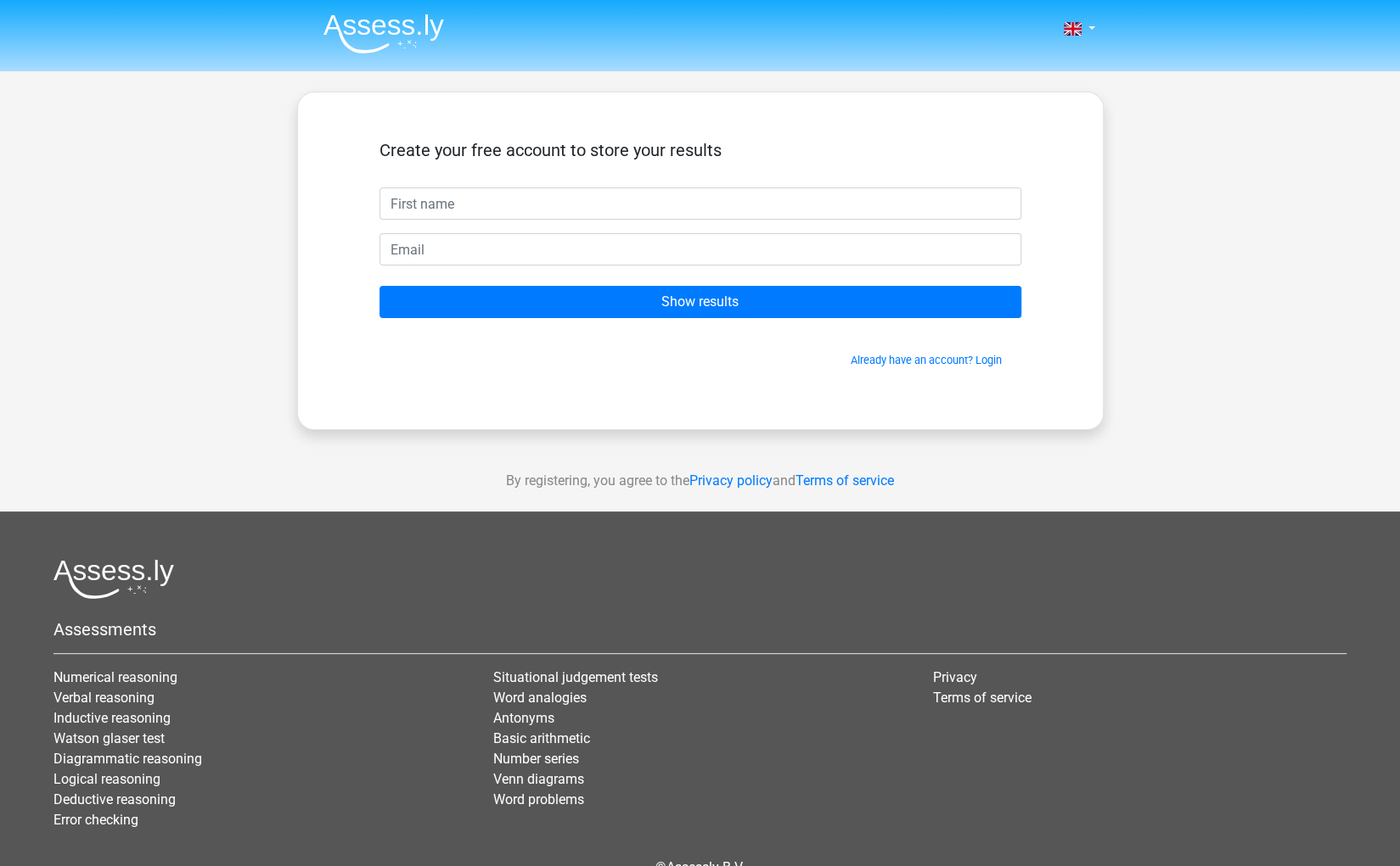
click at [524, 177] on div "Create your free account to store your results" at bounding box center [700, 164] width 642 height 47
click at [486, 197] on input "text" at bounding box center [700, 203] width 642 height 32
type input "Jimmy"
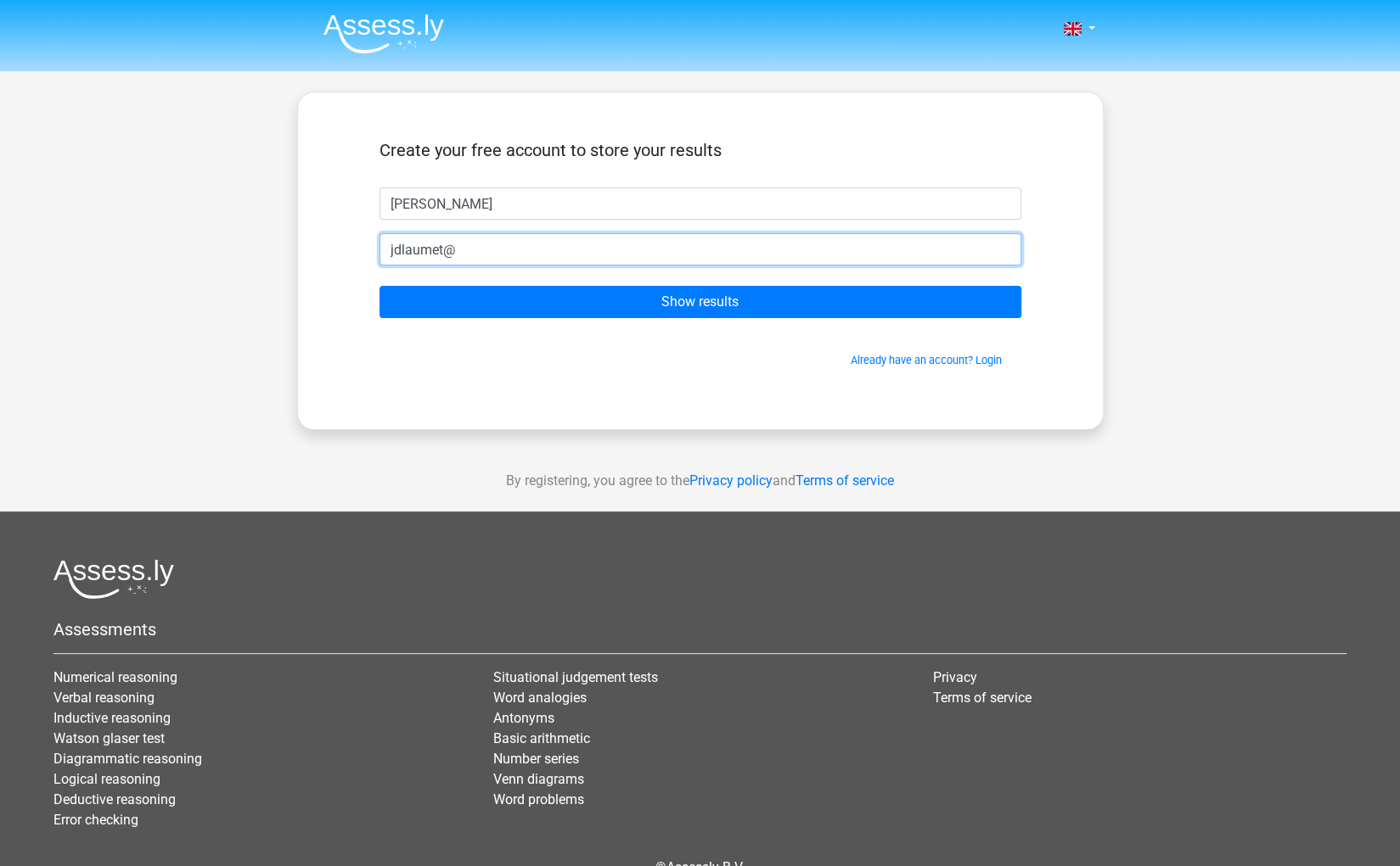
type input "jdlaumet@outlook.com"
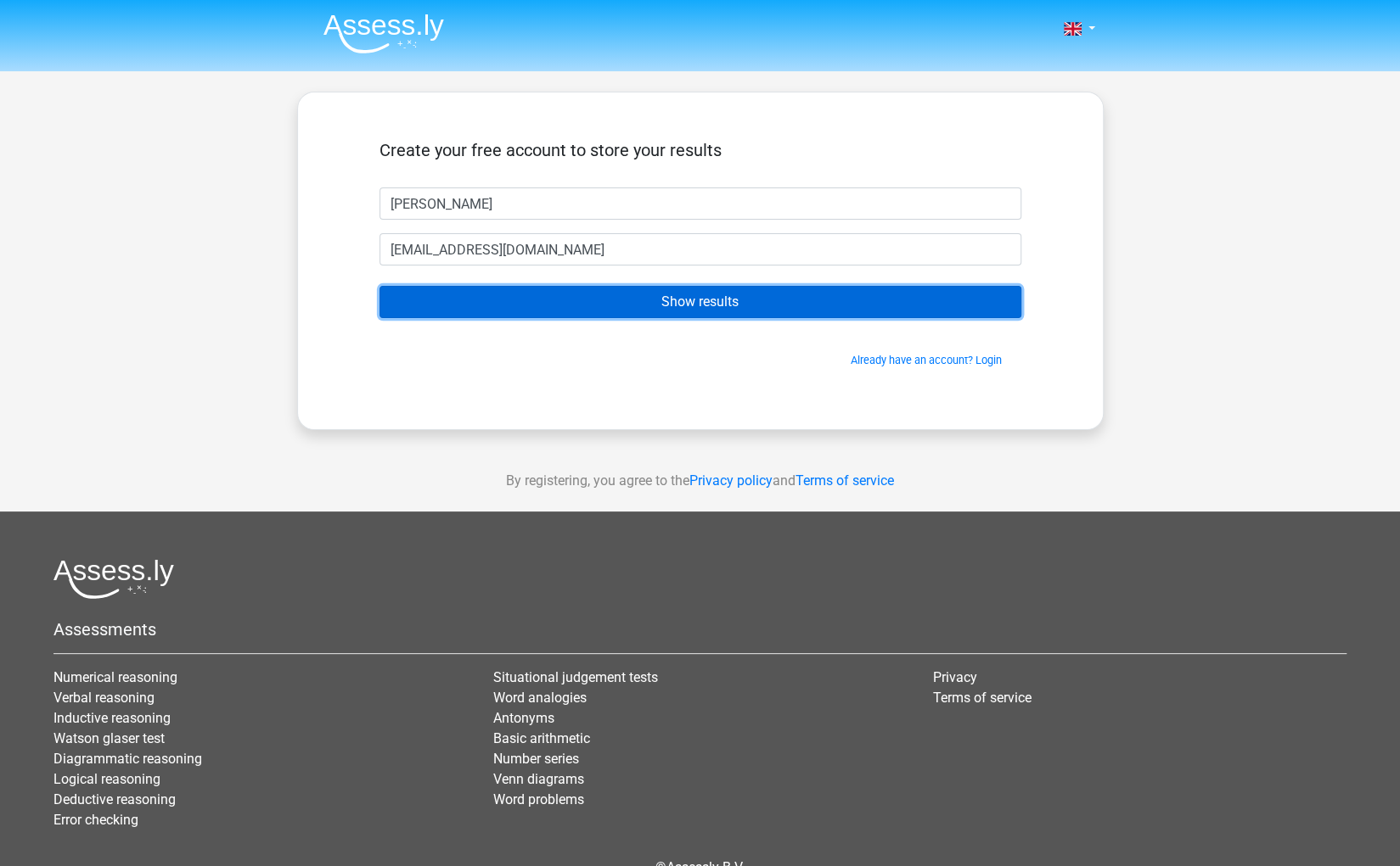
click at [538, 293] on input "Show results" at bounding box center [700, 302] width 642 height 32
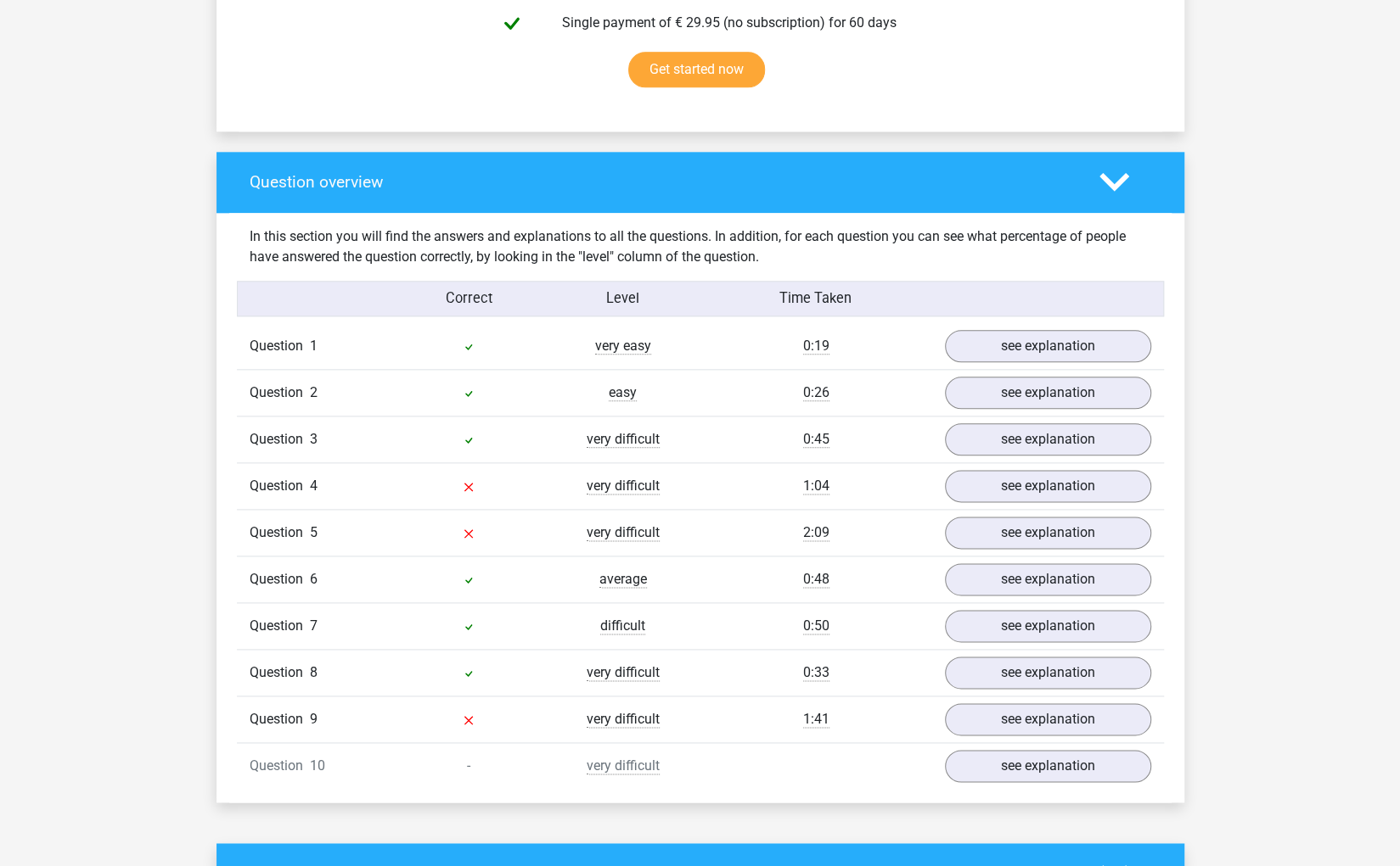
scroll to position [1108, 0]
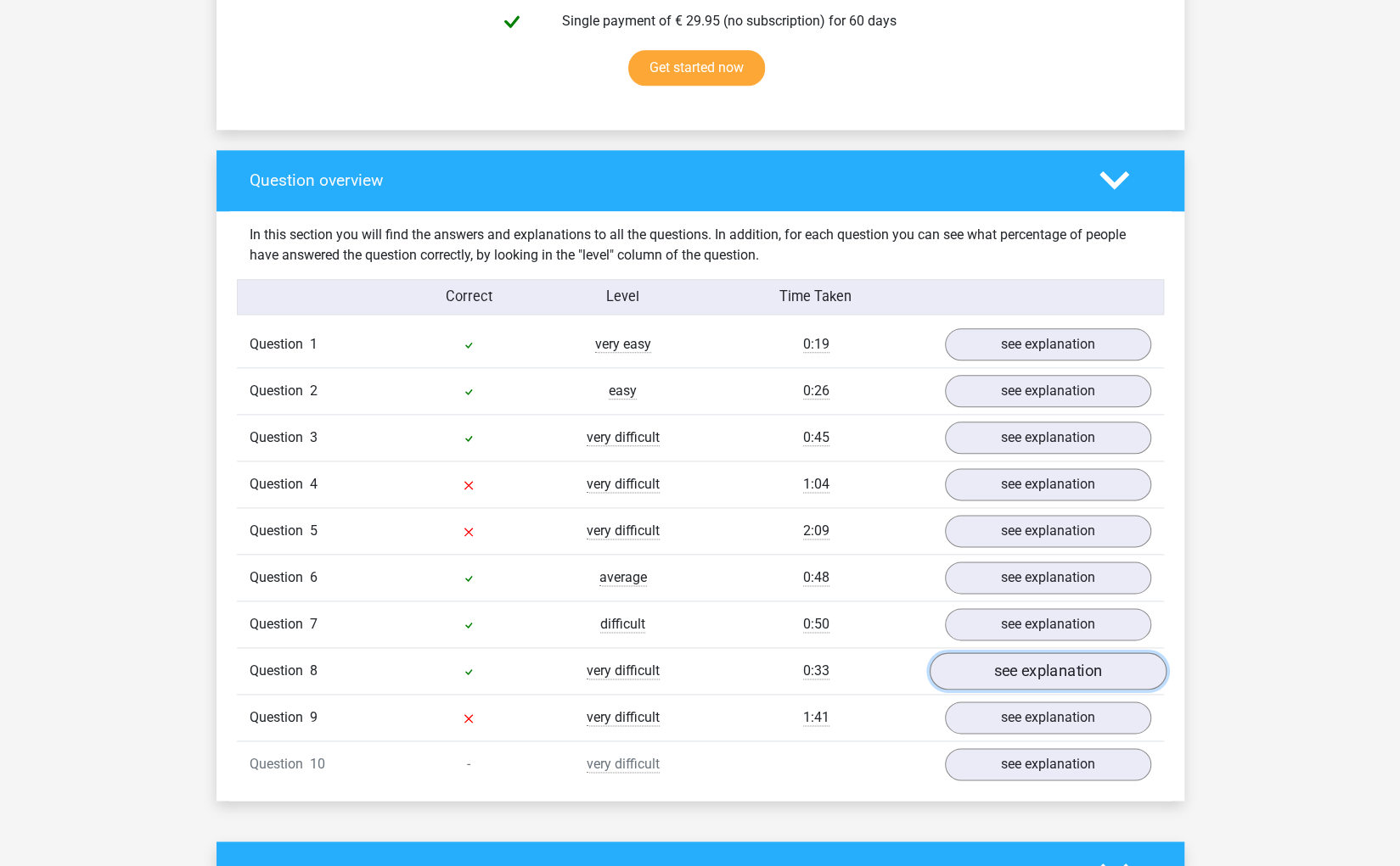
click at [1011, 656] on link "see explanation" at bounding box center [1047, 671] width 237 height 37
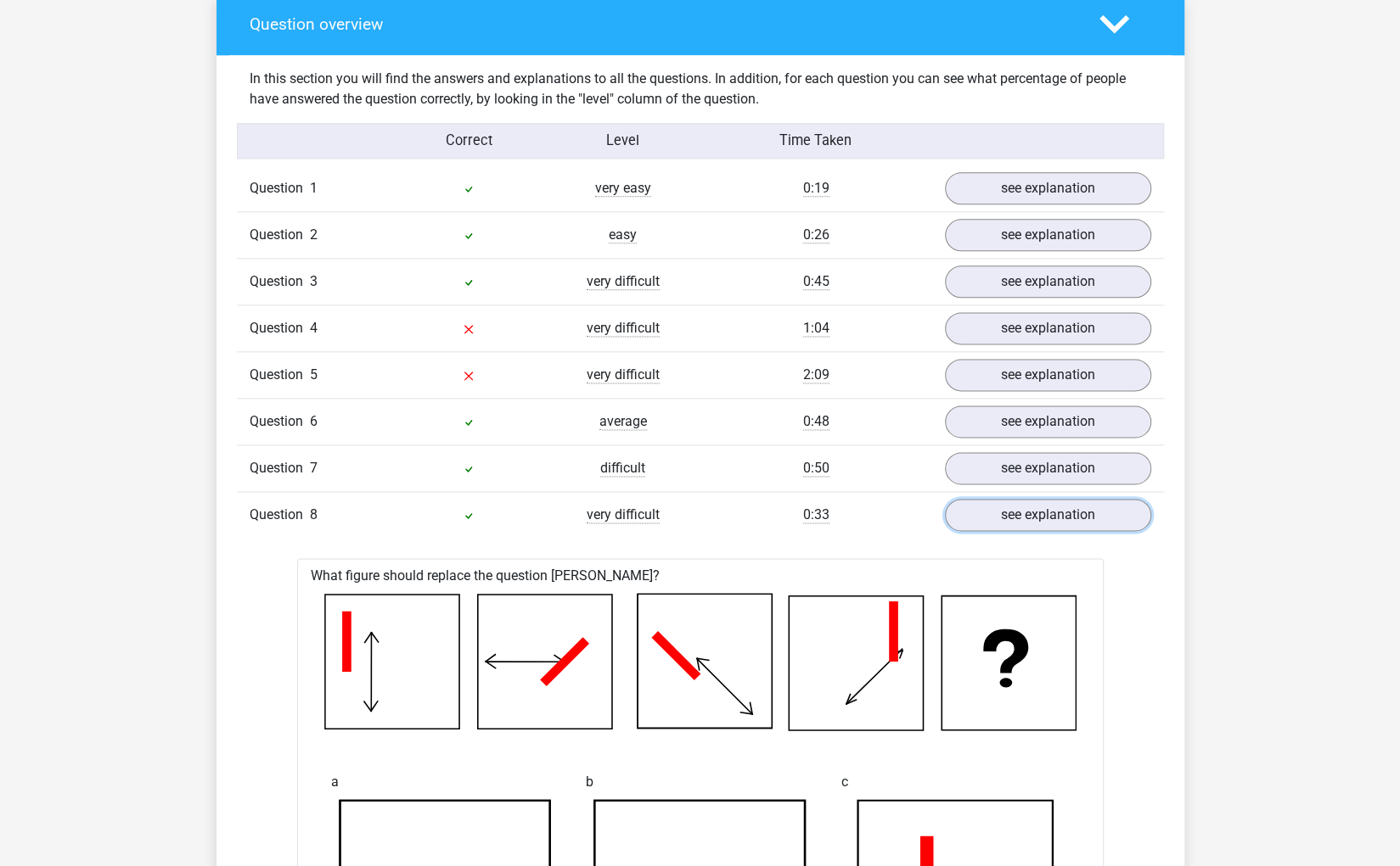
scroll to position [1186, 0]
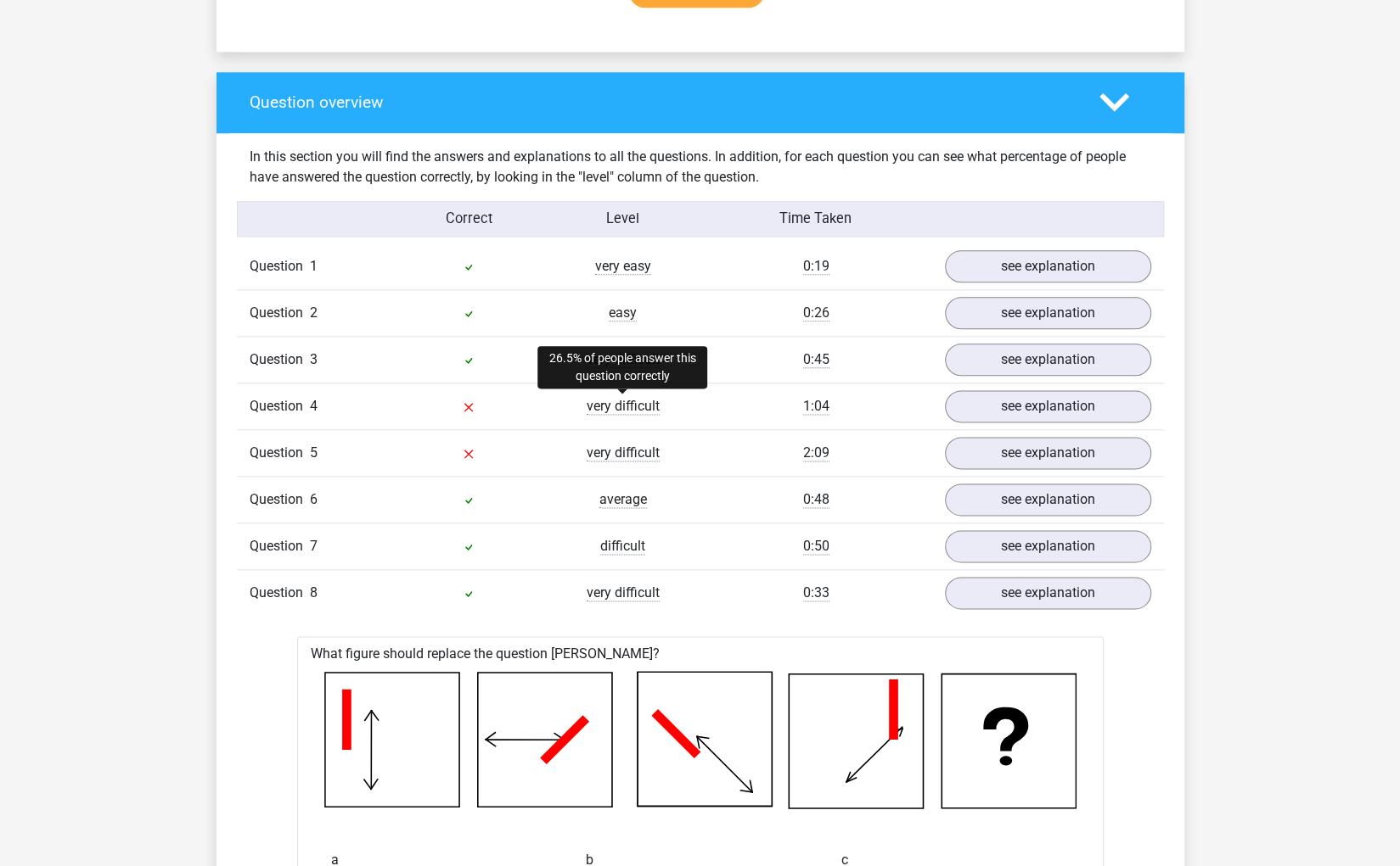
click at [643, 398] on span "very difficult" at bounding box center [623, 407] width 73 height 17
